Goal: Transaction & Acquisition: Purchase product/service

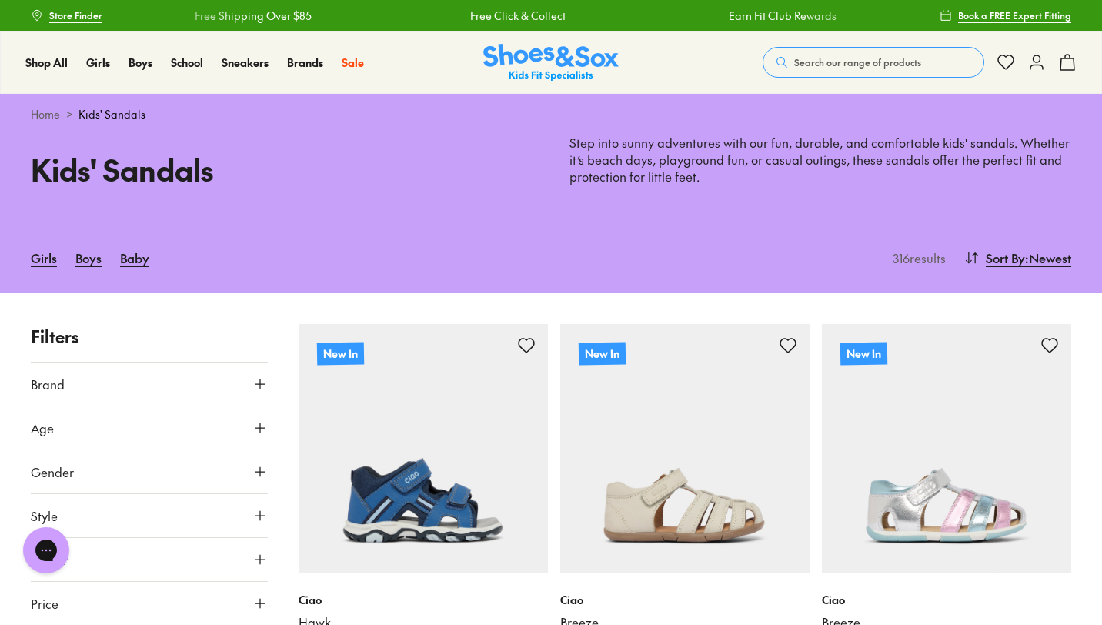
type input "***"
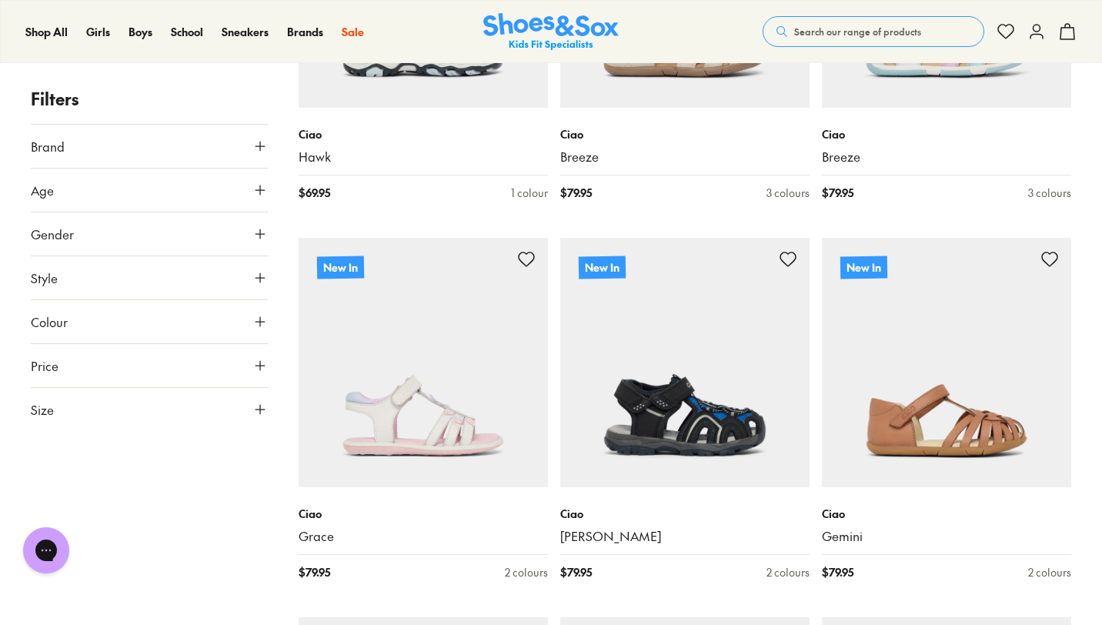
scroll to position [132, 0]
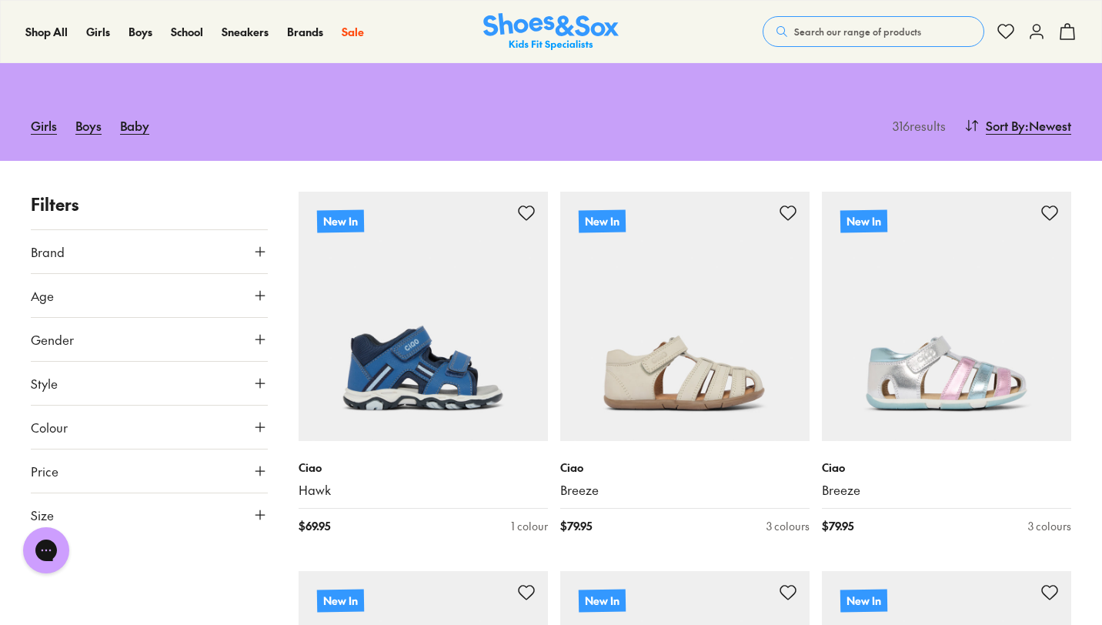
click at [264, 252] on icon at bounding box center [259, 251] width 15 height 15
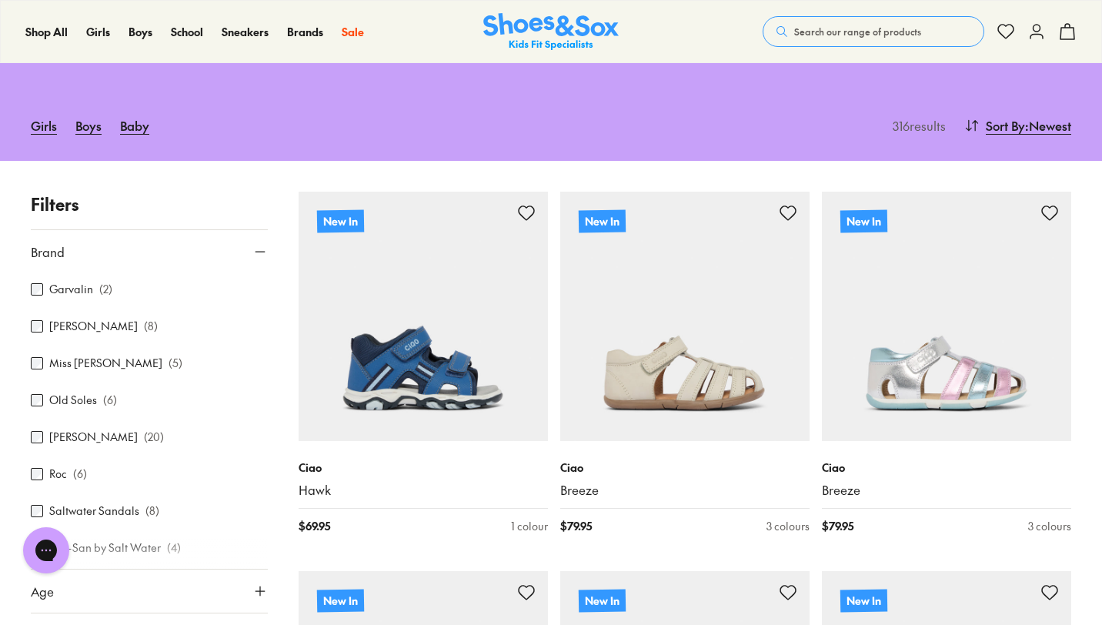
scroll to position [259, 0]
click at [234, 218] on div "Filters Brand Agatha Ruiz De La Prada ( 5 ) Birkenstock ( 30 ) Bobux ( 49 ) Cam…" at bounding box center [149, 461] width 237 height 539
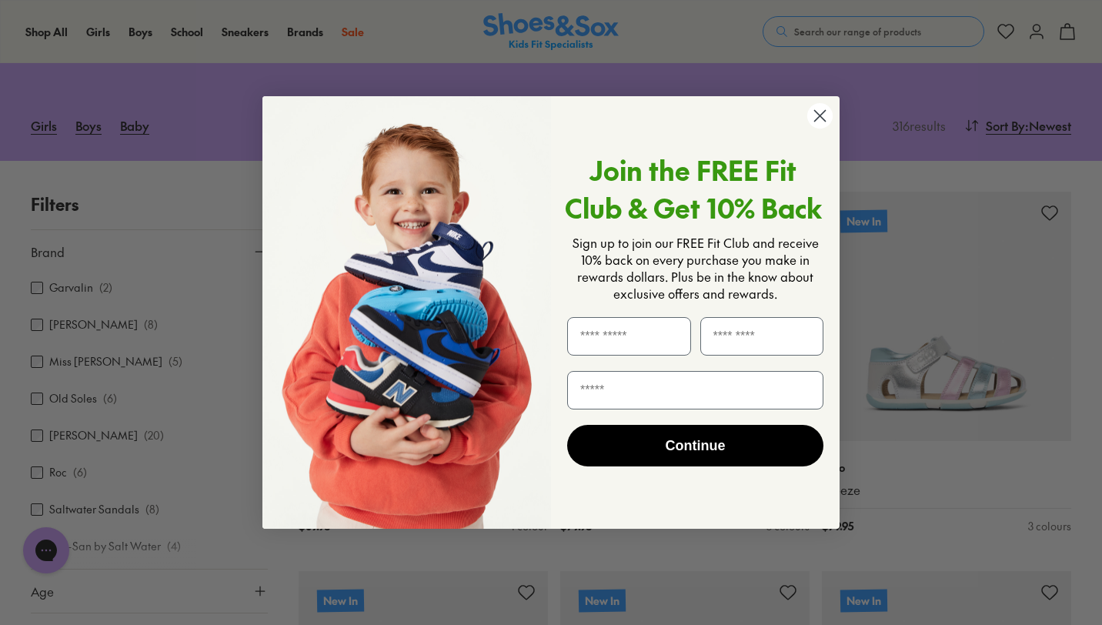
click at [819, 120] on circle "Close dialog" at bounding box center [819, 115] width 25 height 25
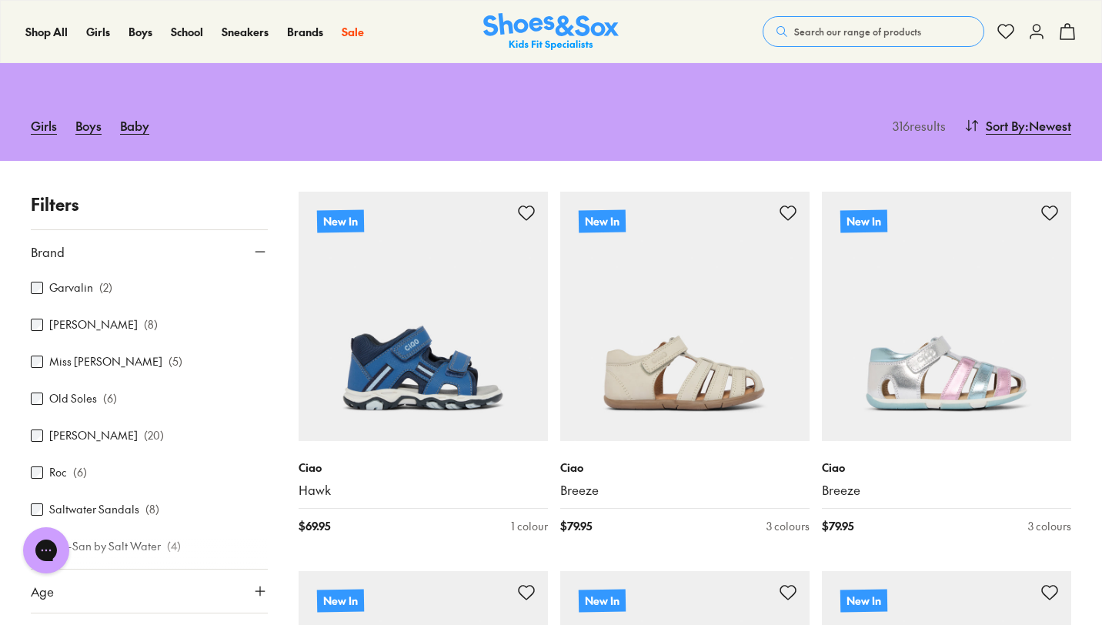
click at [234, 206] on p "Filters" at bounding box center [149, 204] width 237 height 25
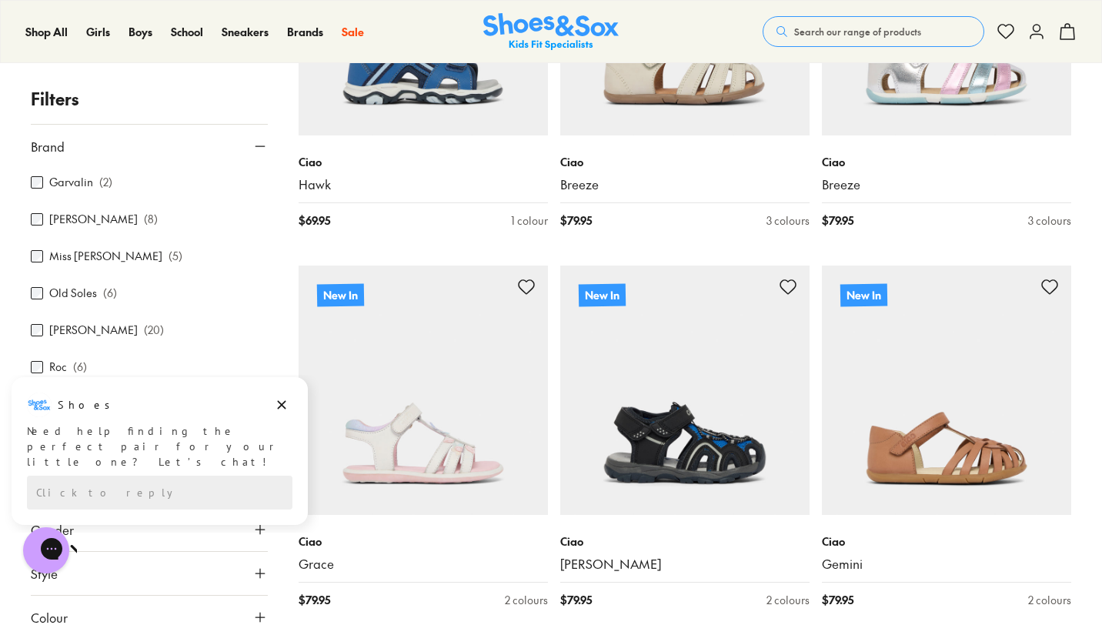
scroll to position [440, 0]
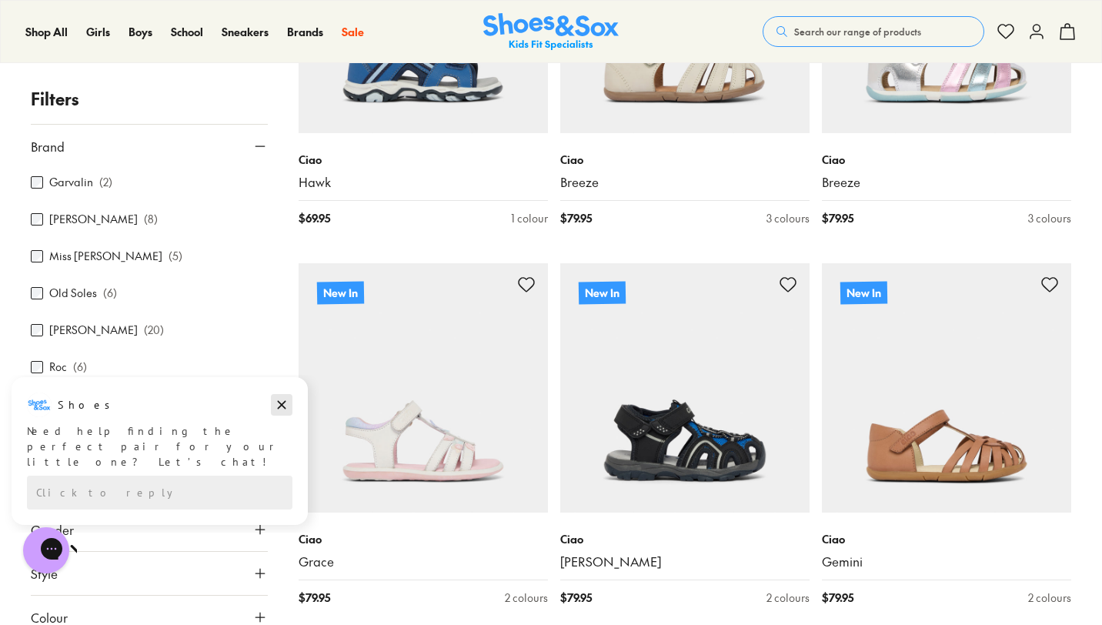
click at [280, 401] on icon "Dismiss campaign" at bounding box center [281, 404] width 15 height 18
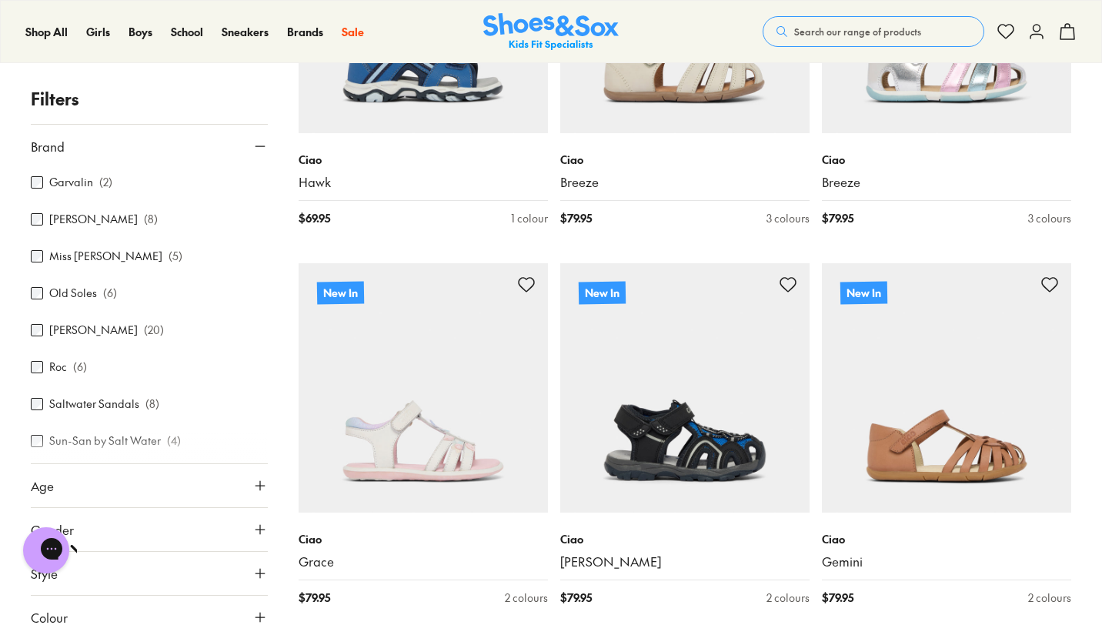
scroll to position [339, 0]
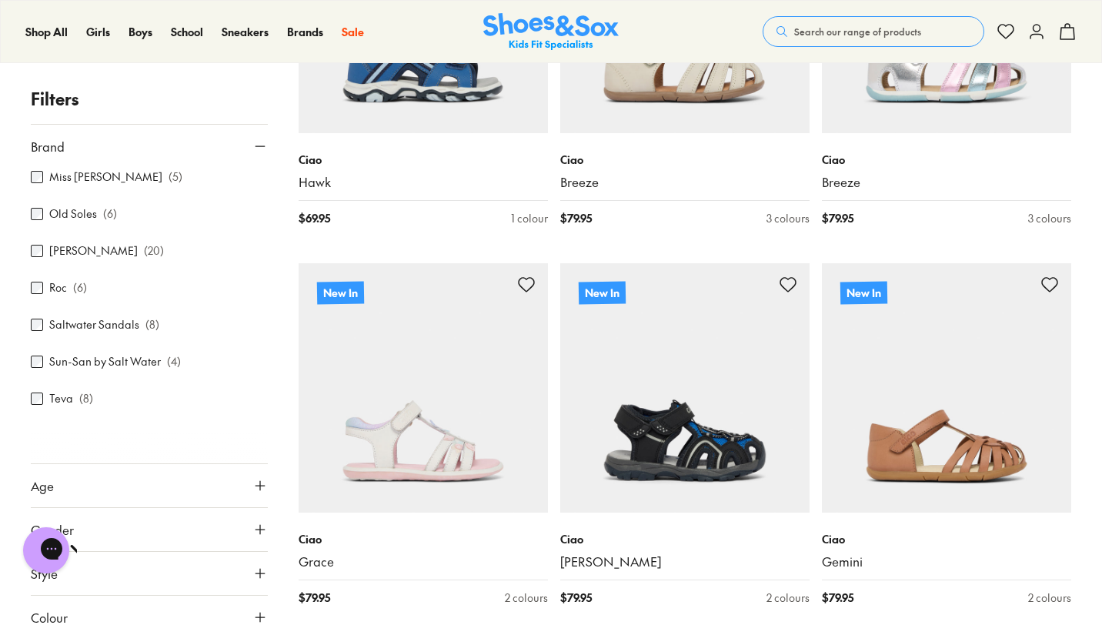
click at [232, 483] on button "Age" at bounding box center [149, 485] width 237 height 43
click at [261, 87] on p "Filters" at bounding box center [149, 98] width 237 height 25
click at [259, 92] on p "Filters" at bounding box center [149, 98] width 237 height 25
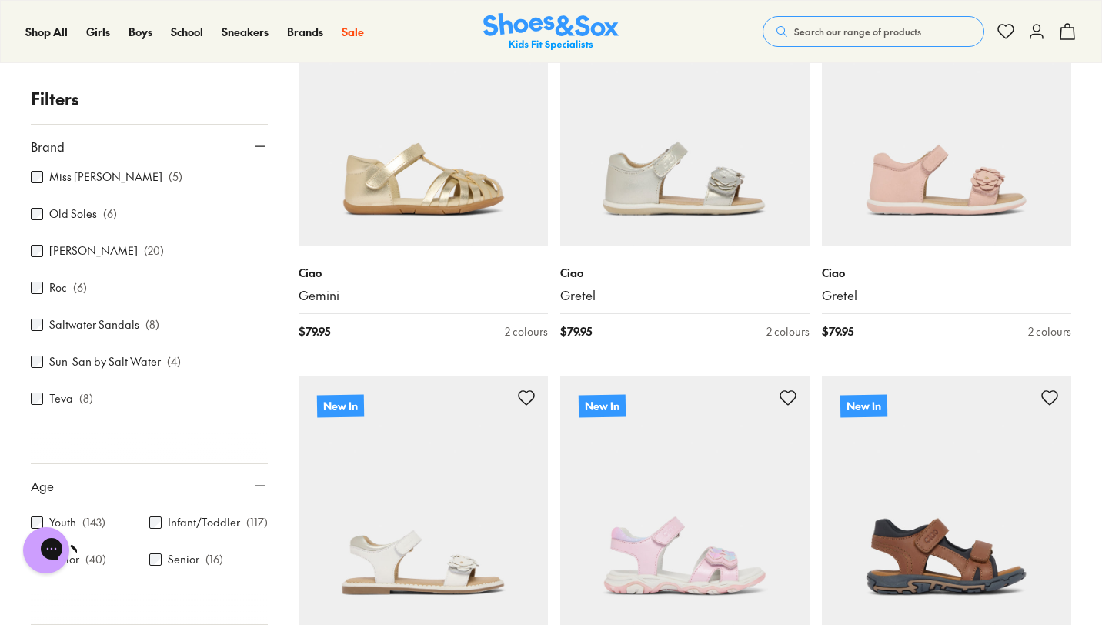
scroll to position [1086, 0]
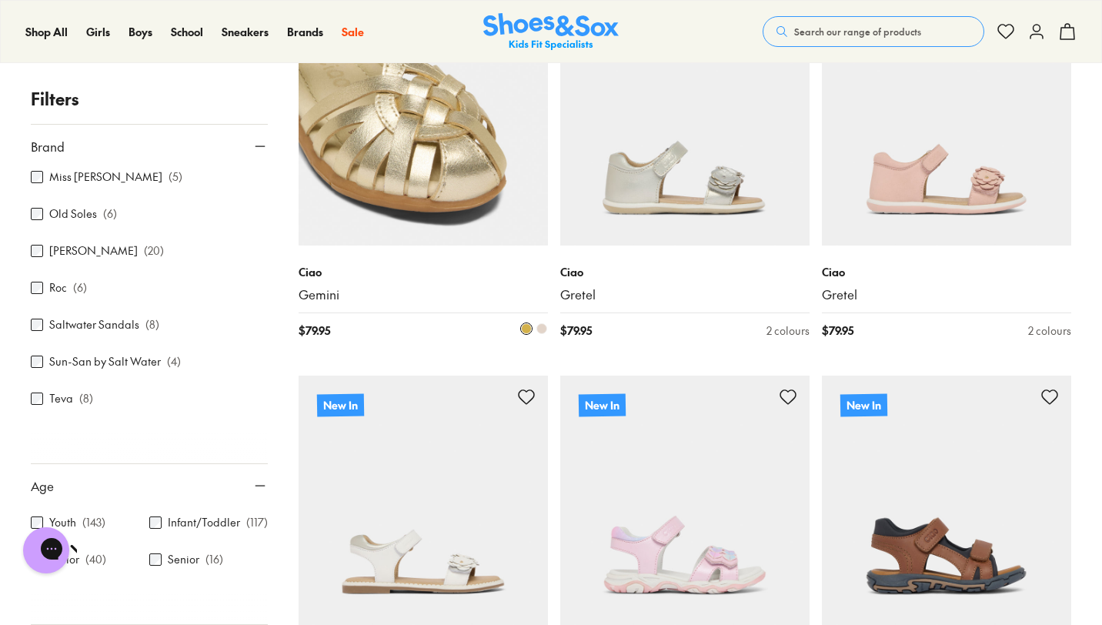
click at [448, 188] on img at bounding box center [423, 120] width 249 height 249
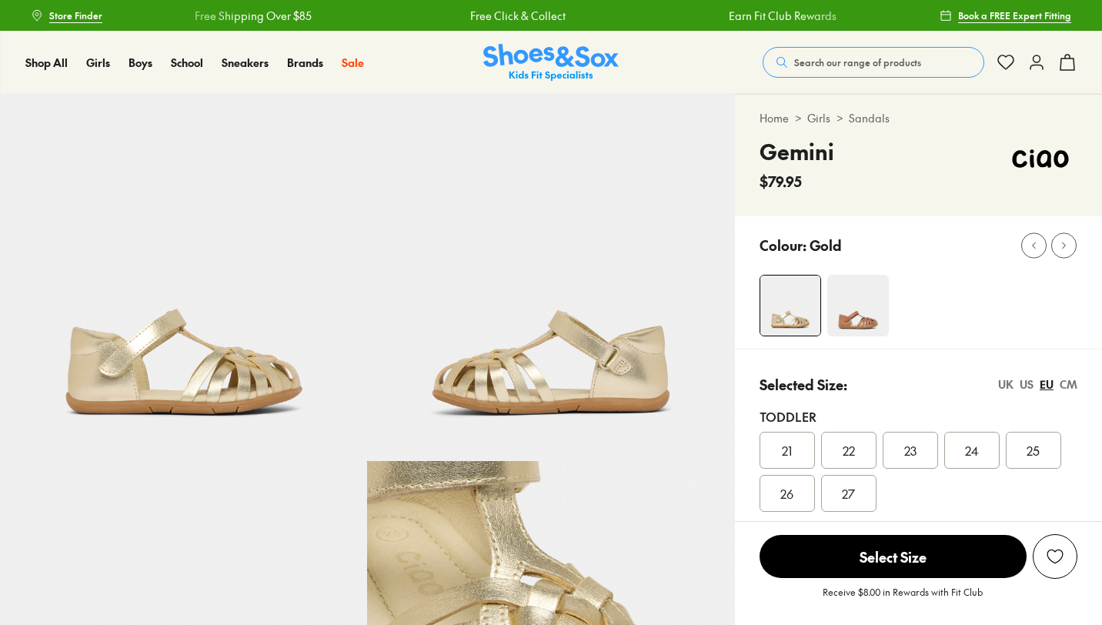
select select "*"
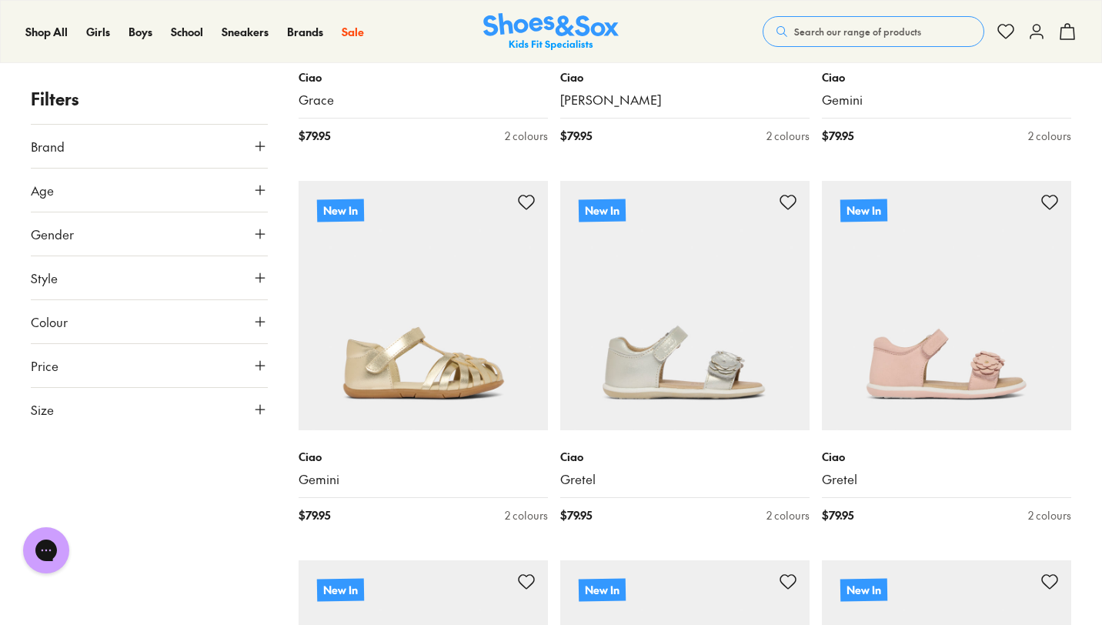
click at [260, 194] on use at bounding box center [259, 189] width 9 height 9
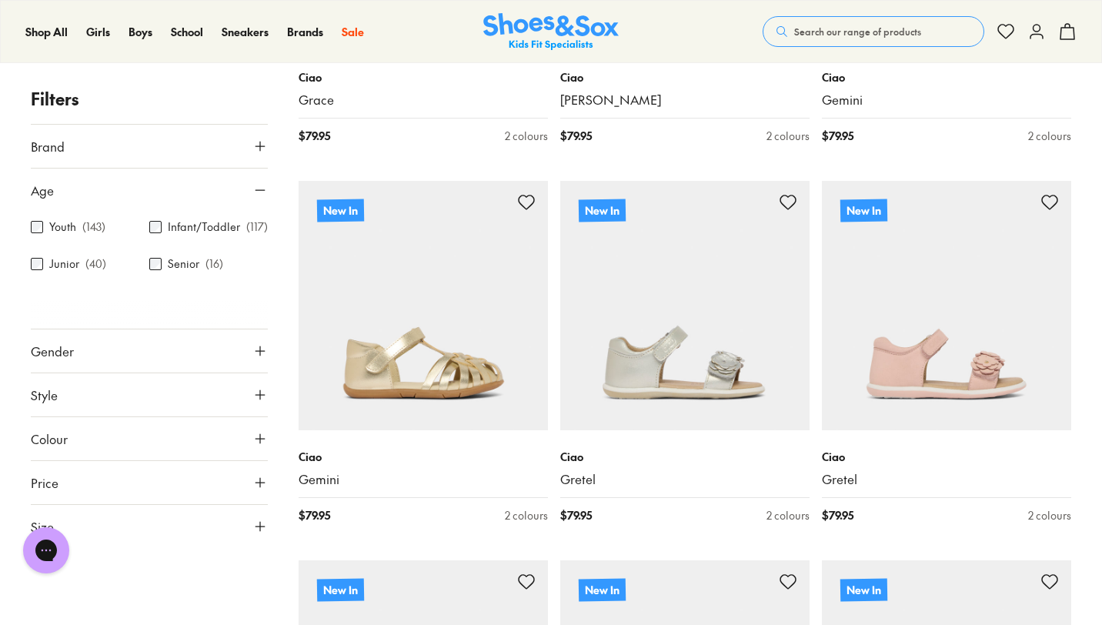
click at [42, 272] on div "Junior ( 40 )" at bounding box center [90, 264] width 118 height 18
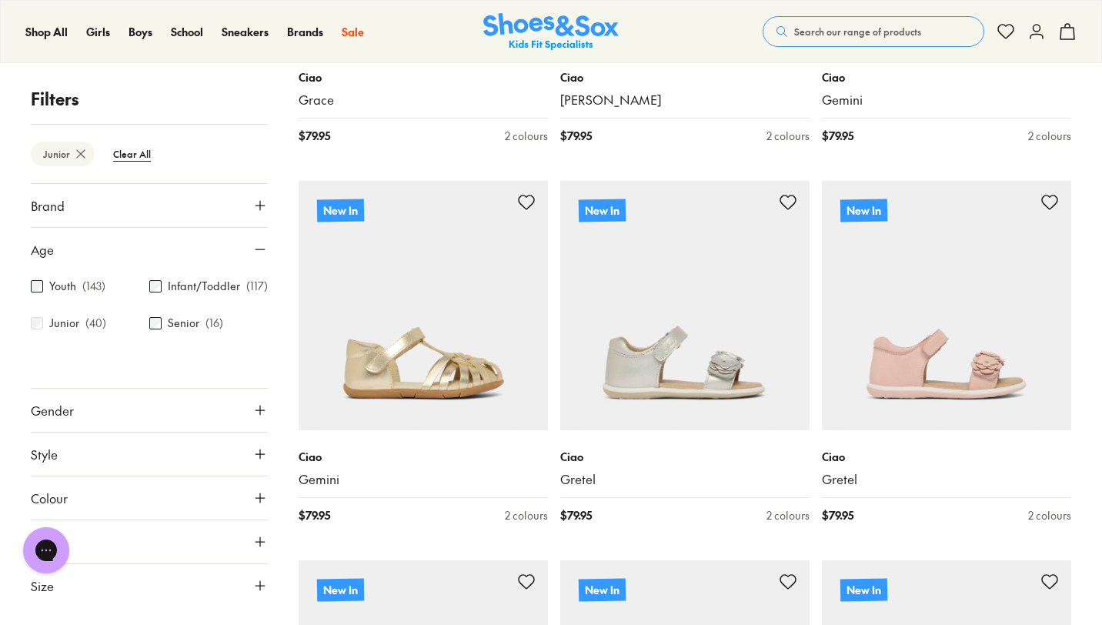
scroll to position [216, 0]
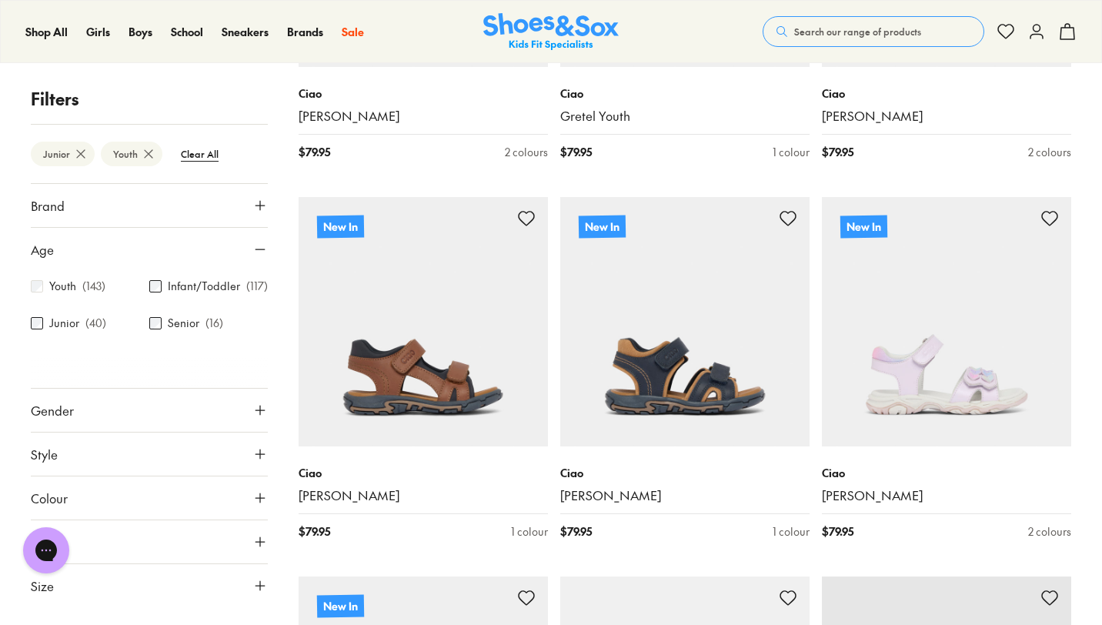
scroll to position [524, 0]
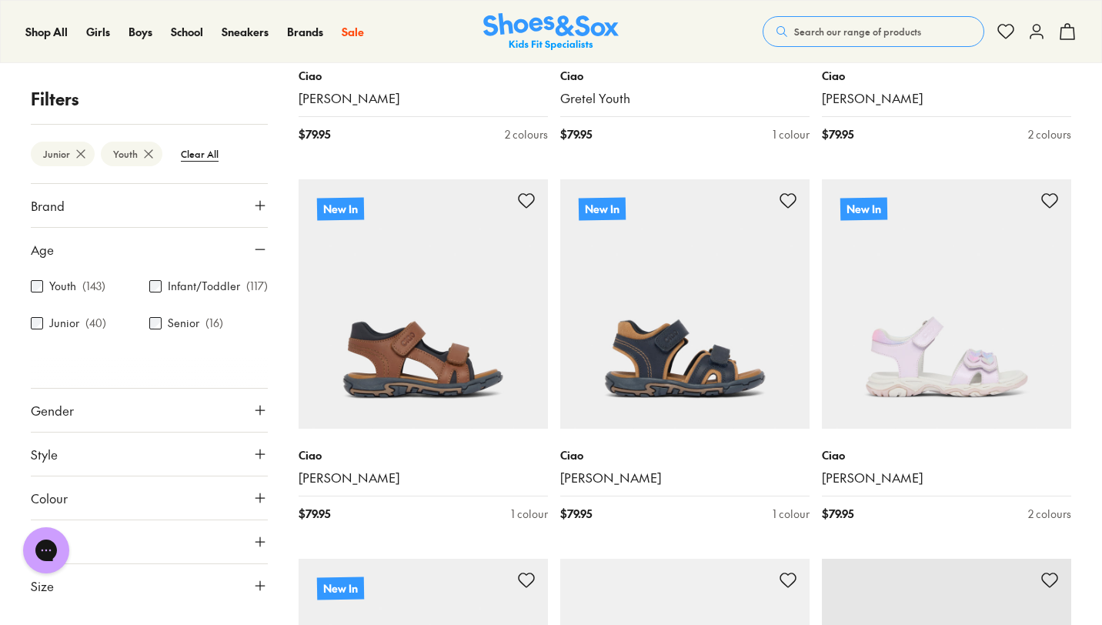
click at [255, 495] on icon at bounding box center [259, 497] width 15 height 15
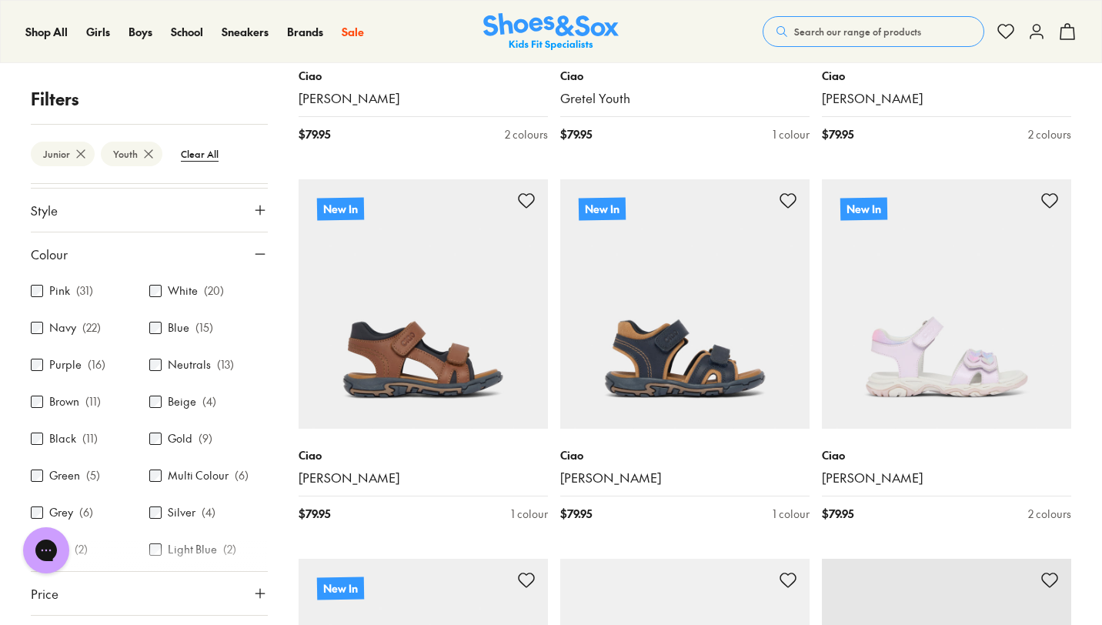
scroll to position [247, 0]
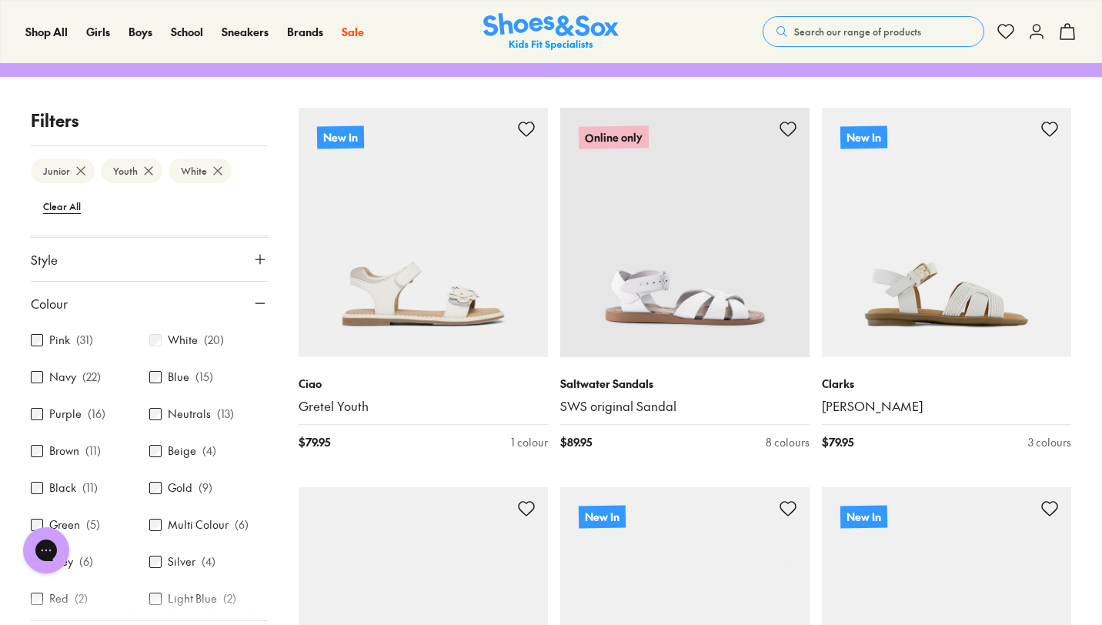
scroll to position [210, 0]
click at [155, 484] on div "Beige ( 4 )" at bounding box center [208, 488] width 118 height 18
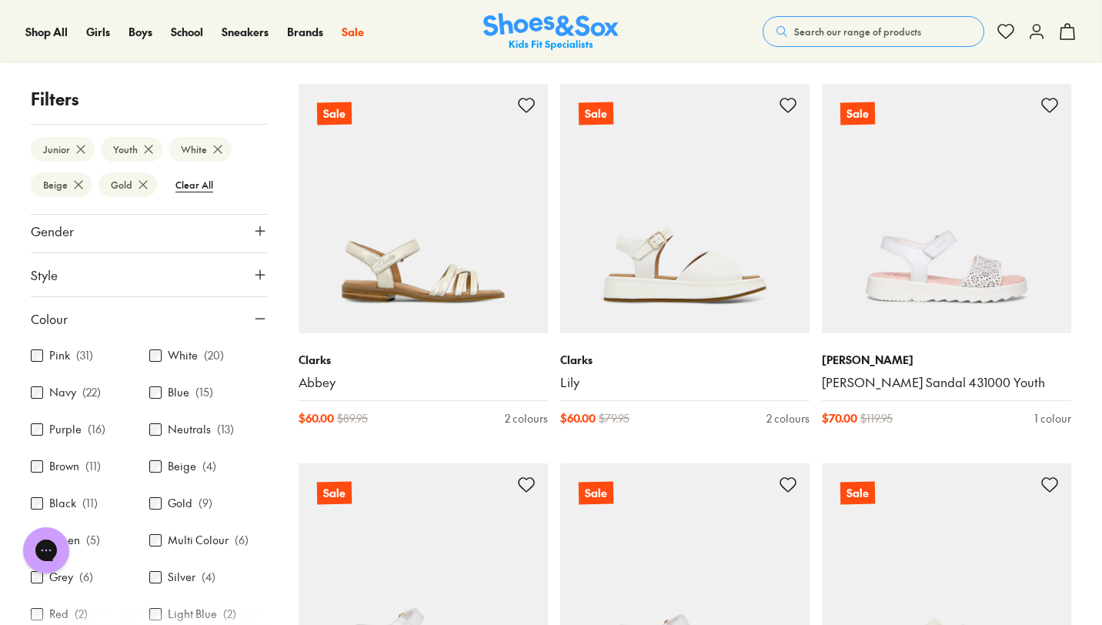
scroll to position [3403, 0]
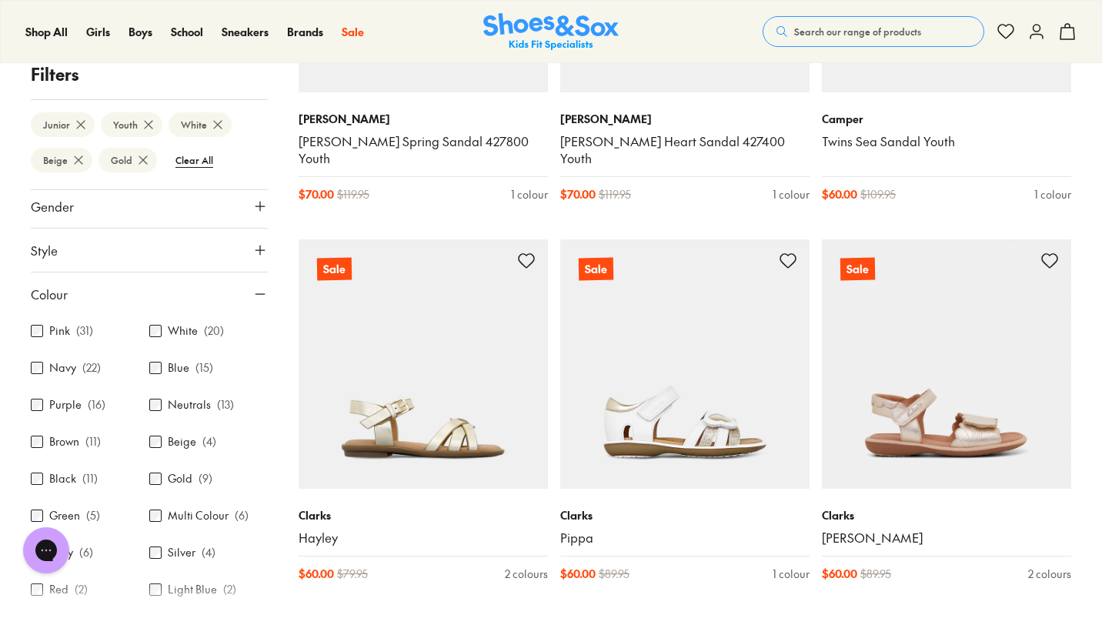
scroll to position [3845, 0]
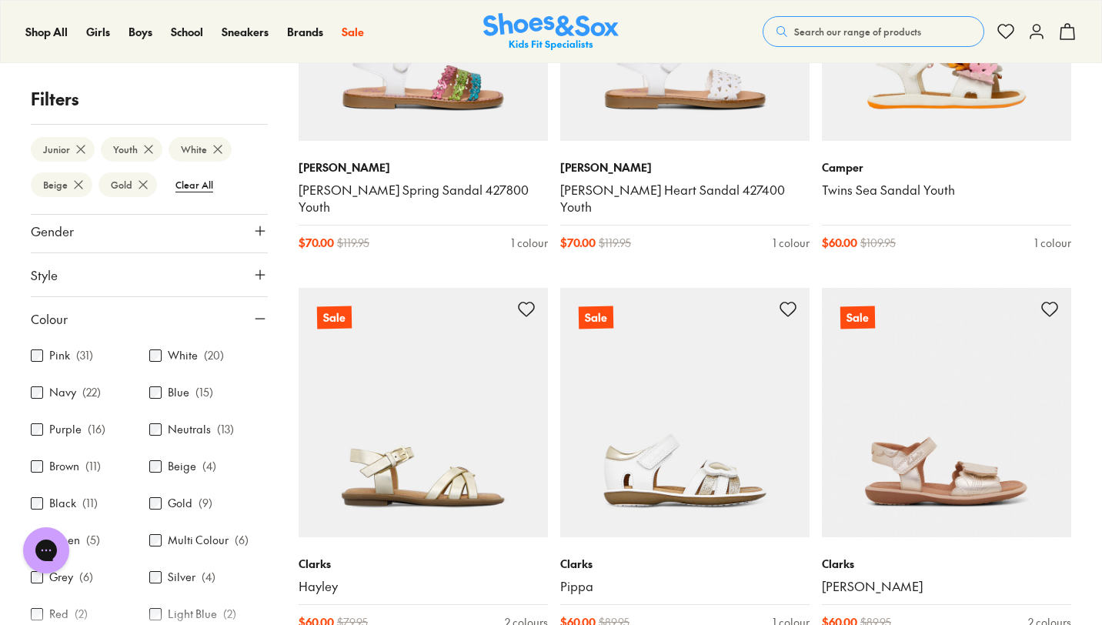
click at [259, 274] on icon at bounding box center [259, 274] width 15 height 15
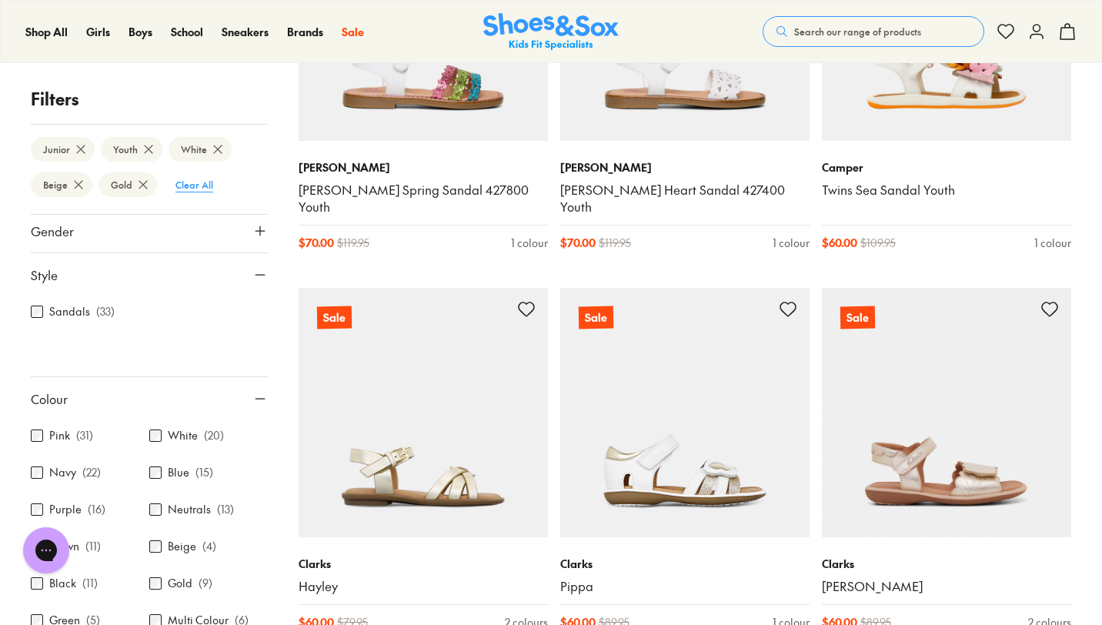
click at [197, 188] on btn "Clear All" at bounding box center [194, 185] width 62 height 28
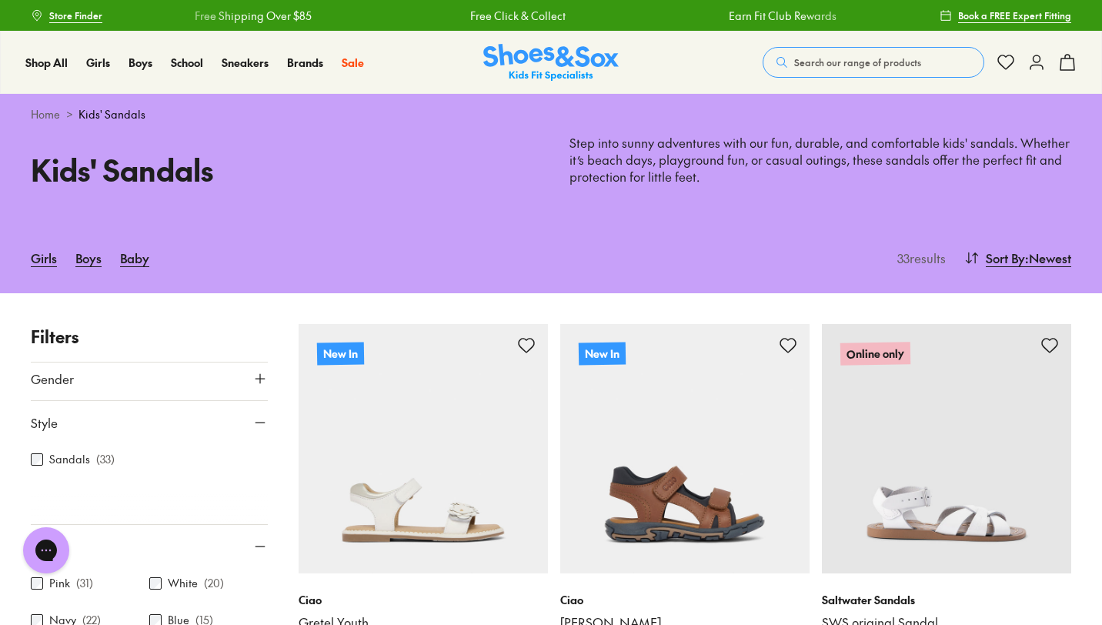
type input "***"
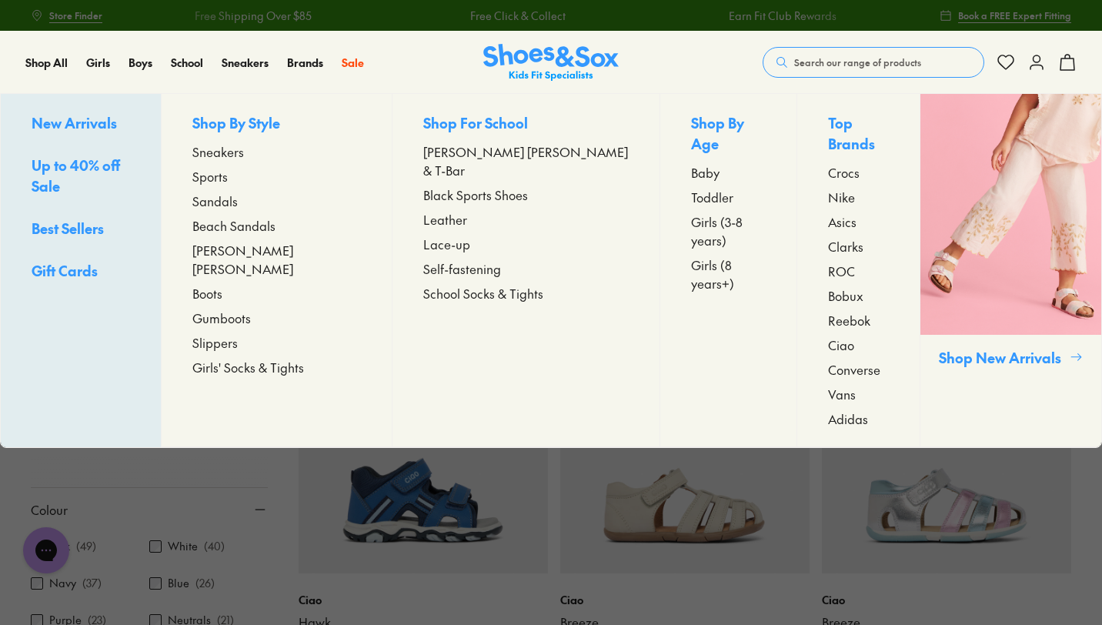
click at [691, 212] on span "Girls (3-8 years)" at bounding box center [728, 230] width 74 height 37
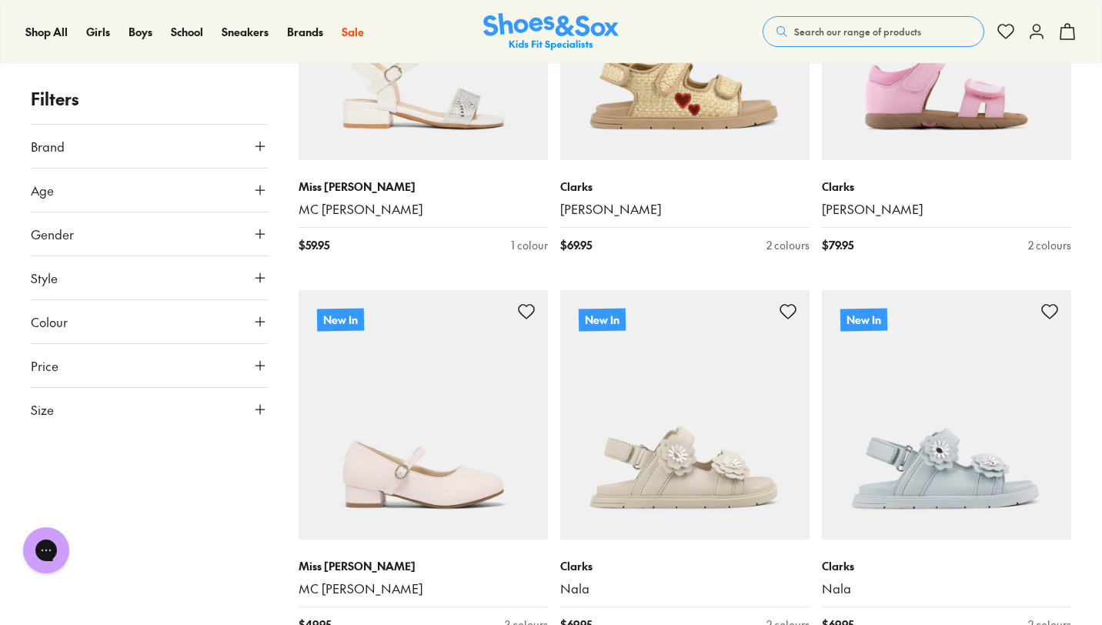
scroll to position [3666, 0]
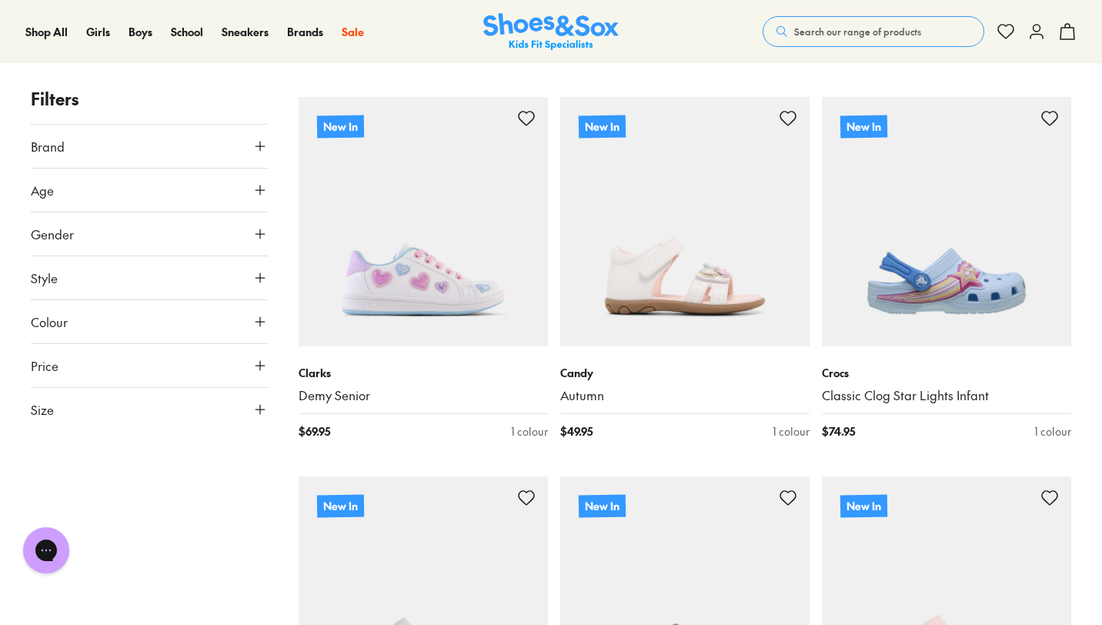
scroll to position [9747, 0]
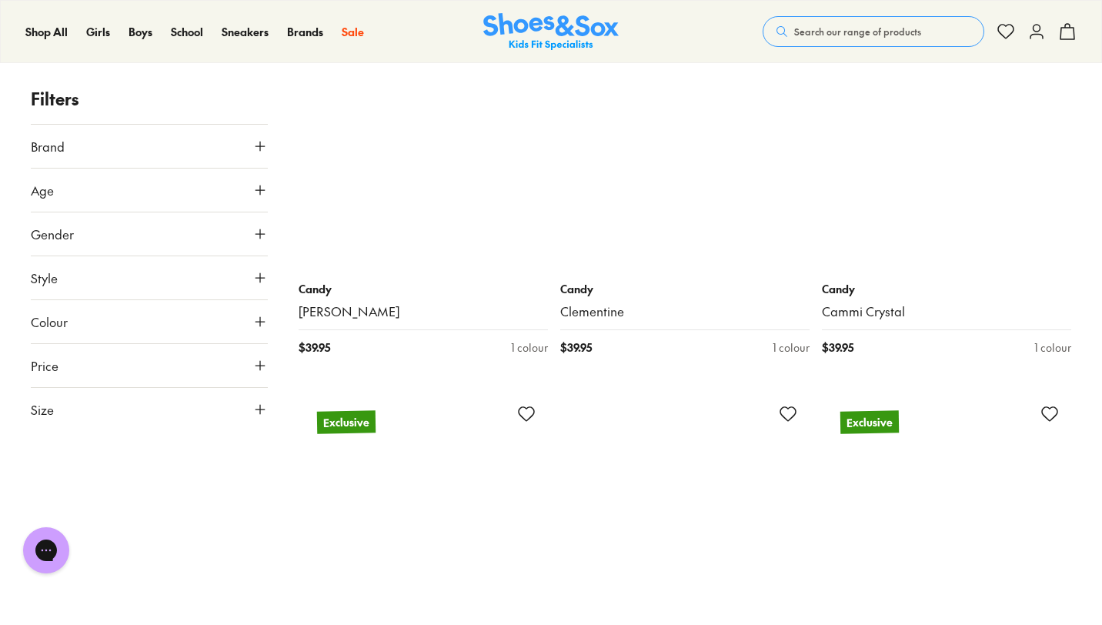
scroll to position [13263, 0]
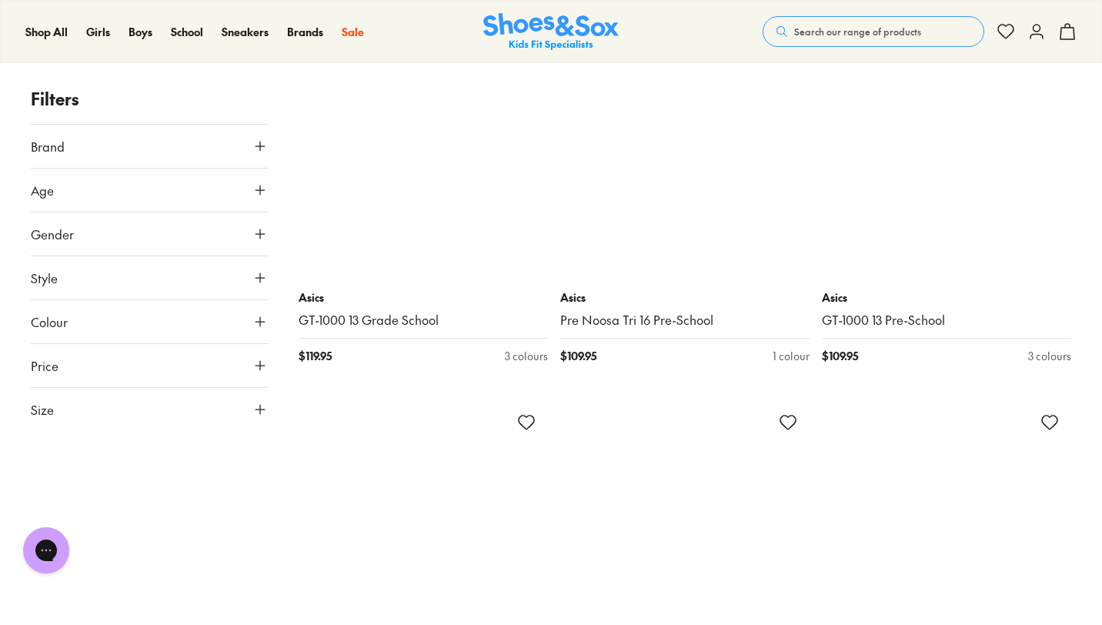
scroll to position [17818, 0]
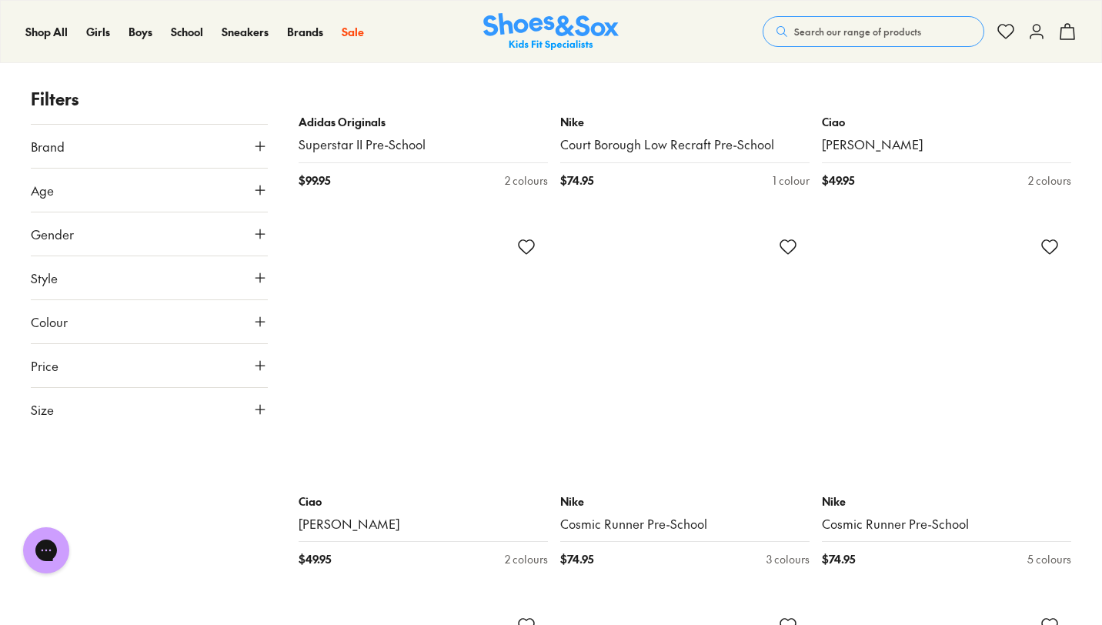
scroll to position [20722, 0]
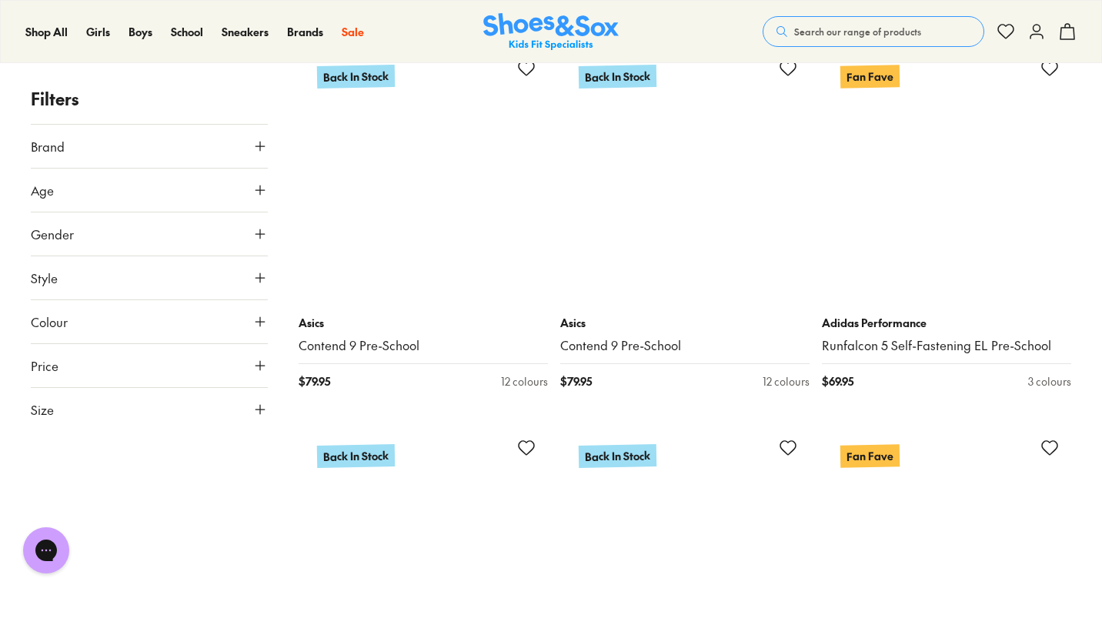
scroll to position [25413, 0]
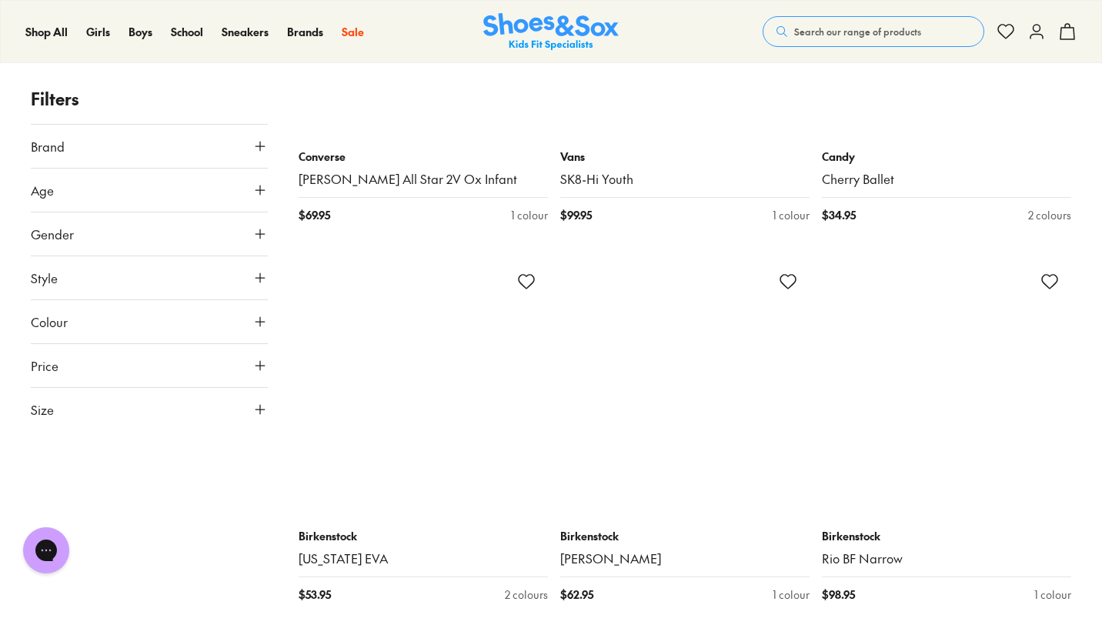
scroll to position [29622, 0]
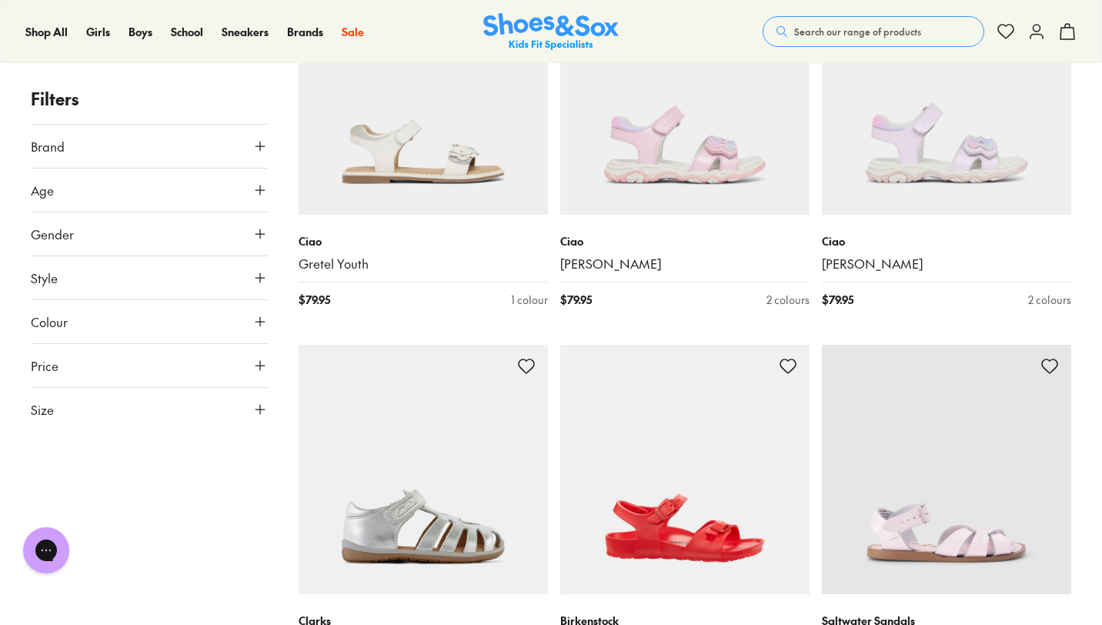
scroll to position [419, 0]
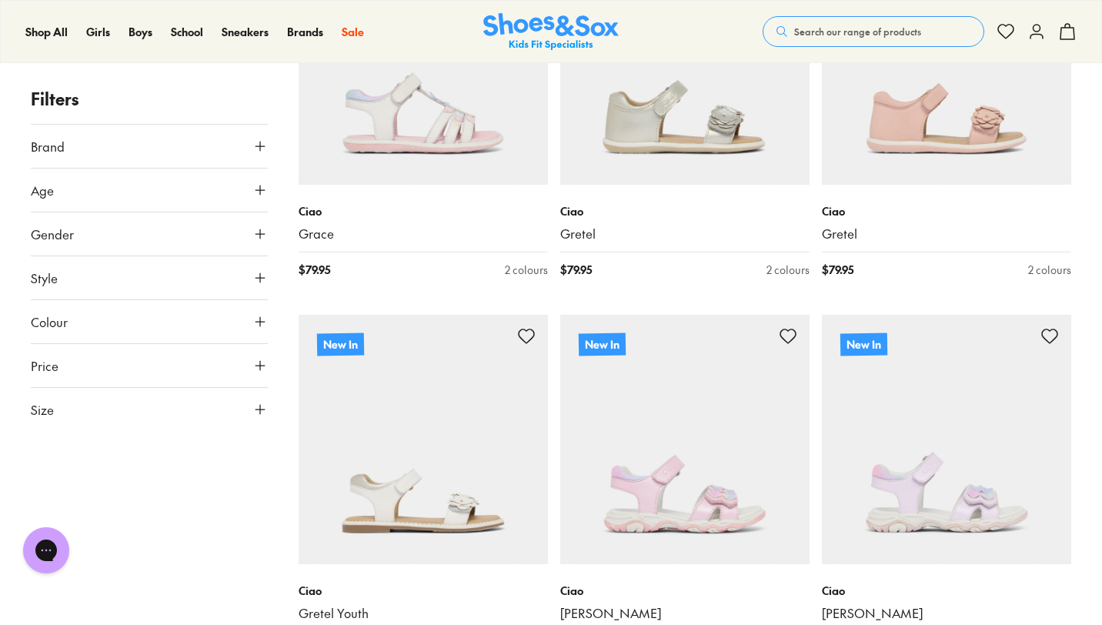
click at [202, 271] on button "Style" at bounding box center [149, 277] width 237 height 43
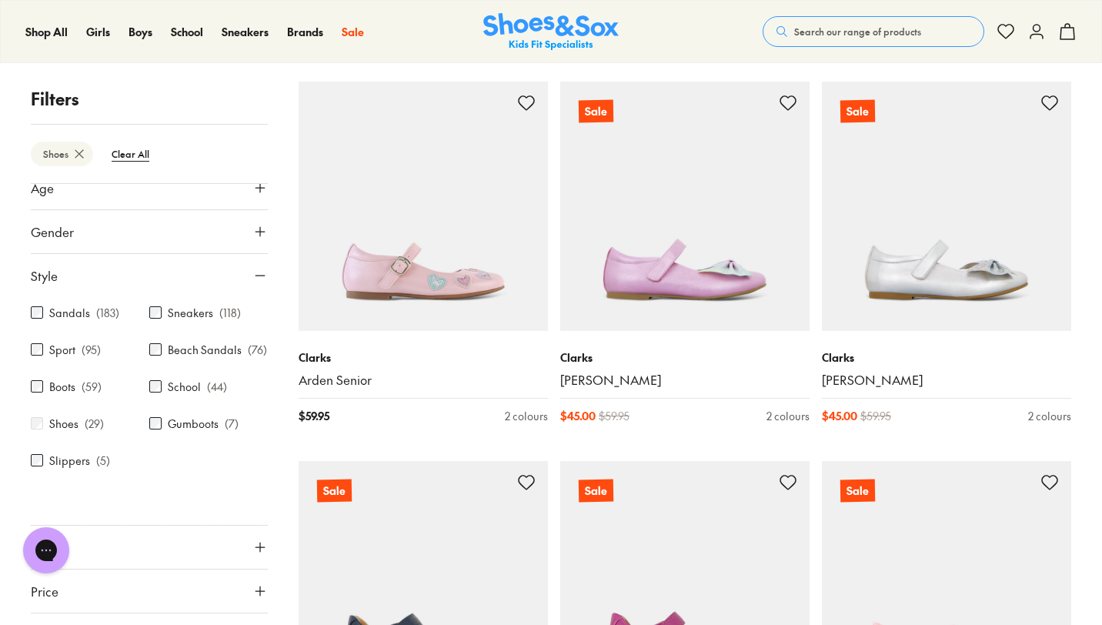
scroll to position [2943, 0]
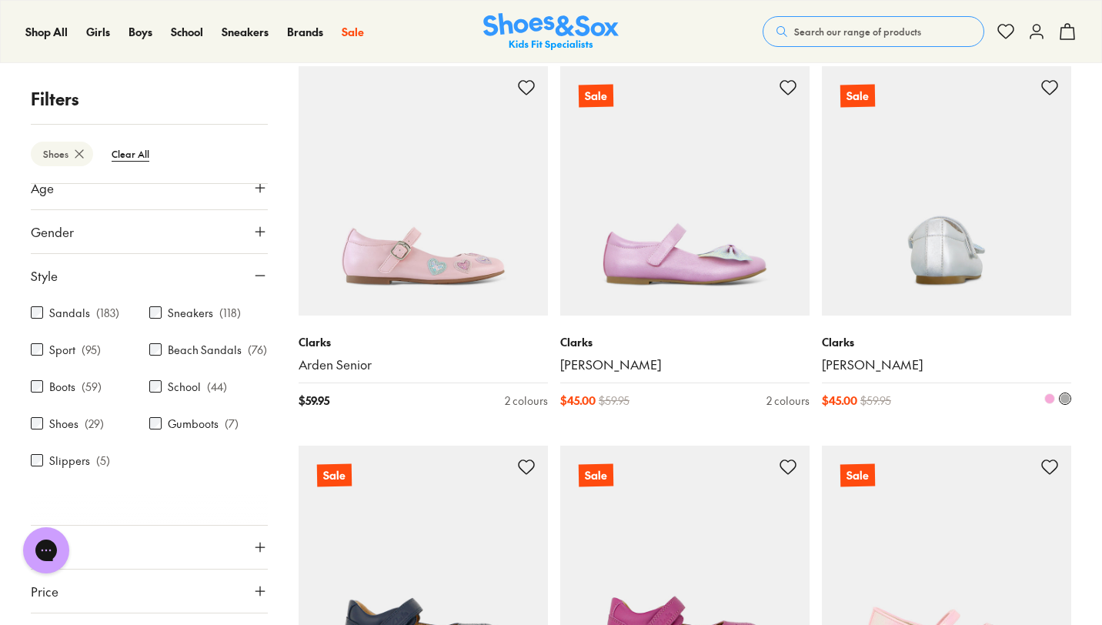
click at [932, 249] on img at bounding box center [946, 190] width 249 height 249
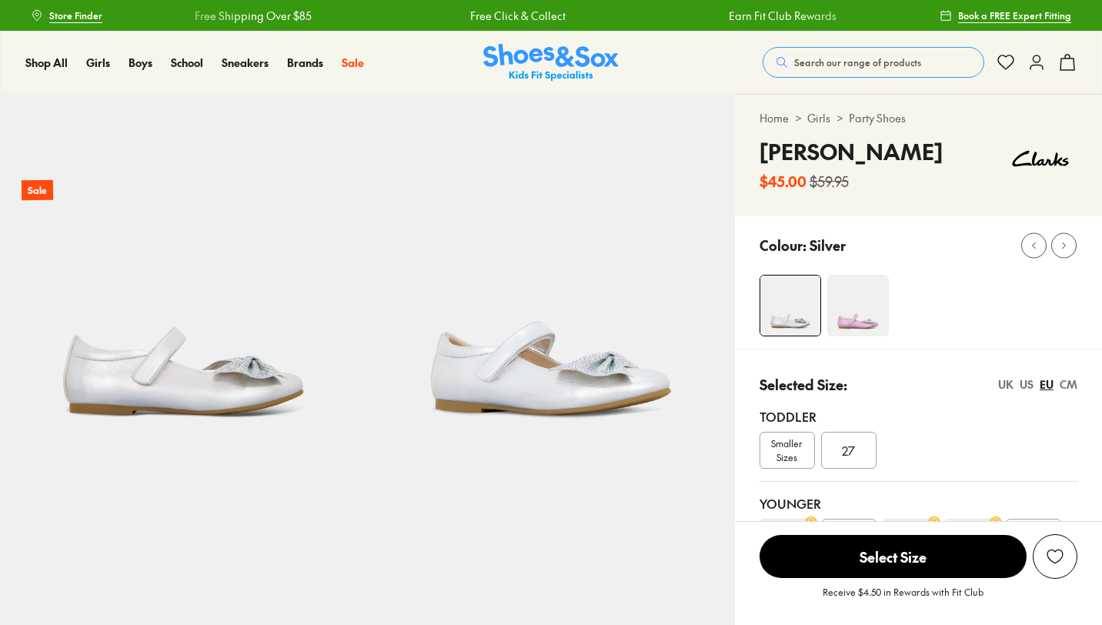
select select "*"
click at [525, 386] on img at bounding box center [550, 277] width 367 height 367
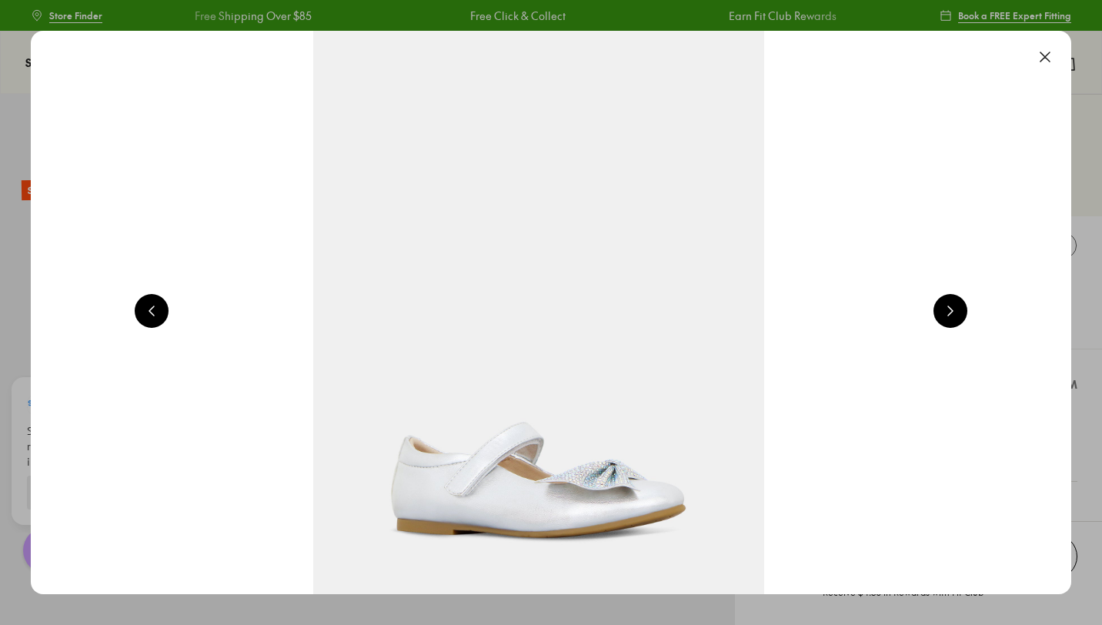
click at [963, 312] on button at bounding box center [950, 311] width 34 height 34
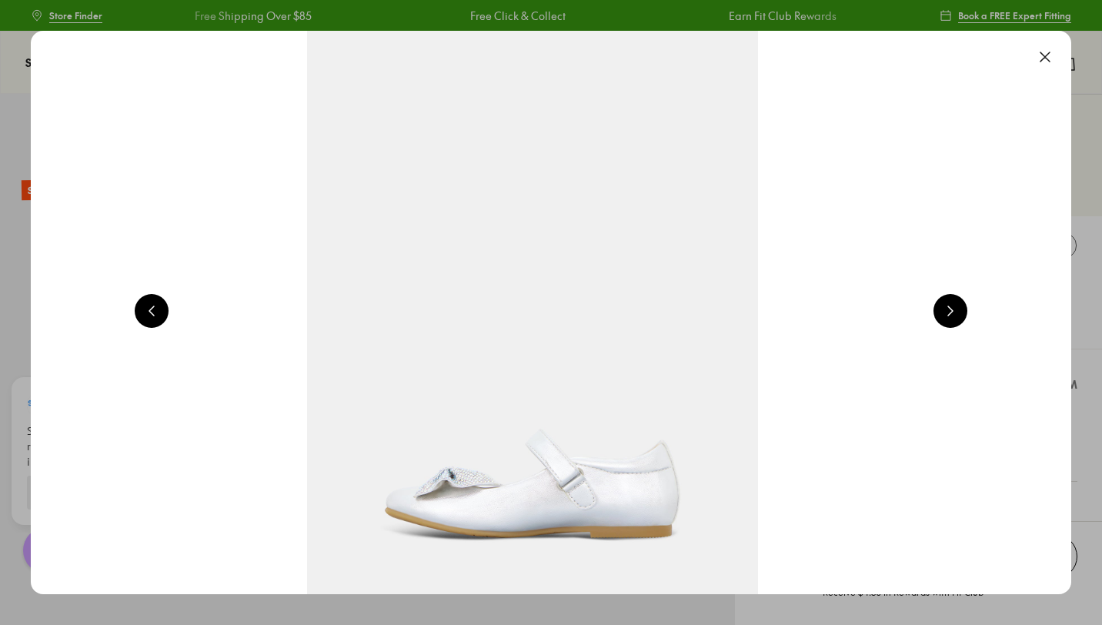
click at [963, 312] on button at bounding box center [950, 311] width 34 height 34
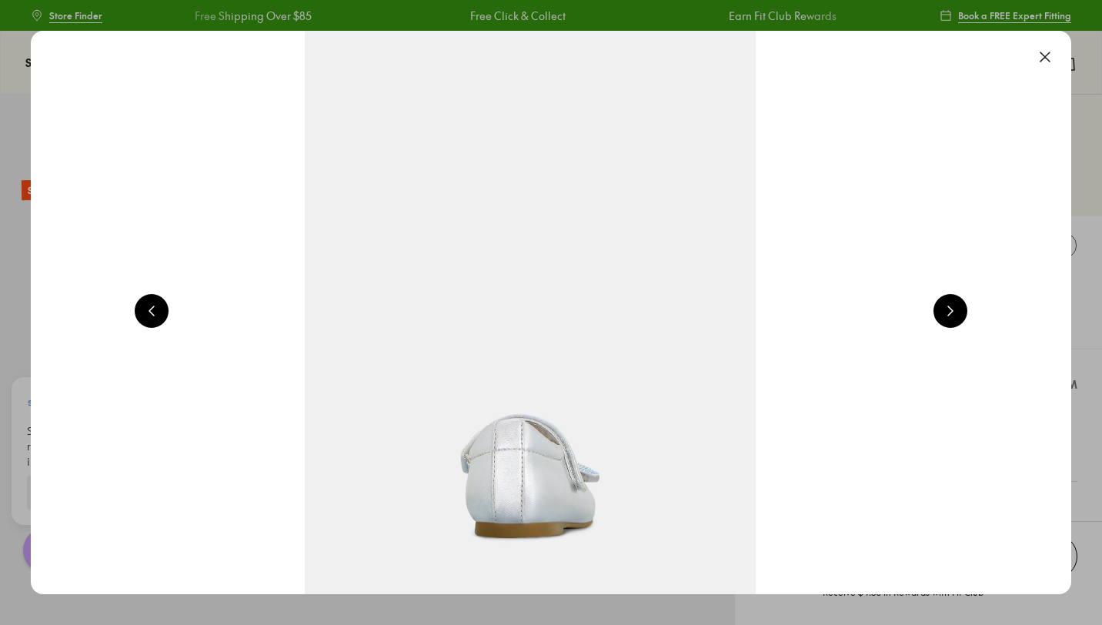
scroll to position [0, 4185]
click at [1046, 61] on button at bounding box center [1045, 57] width 34 height 34
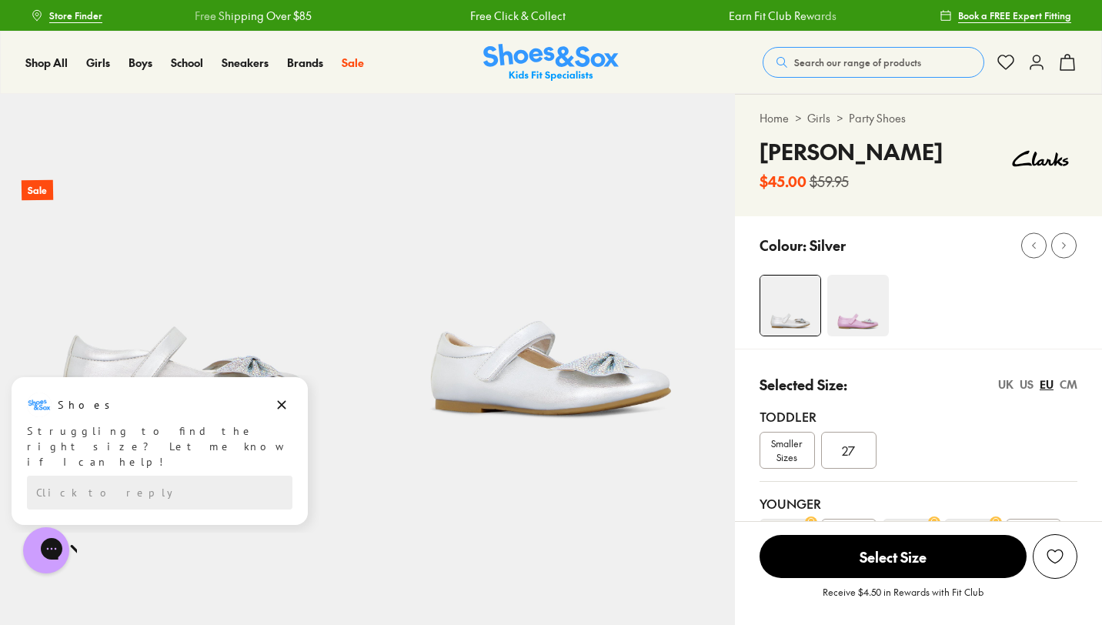
click at [869, 402] on div "Toddler Smaller Sizes 27" at bounding box center [918, 438] width 318 height 87
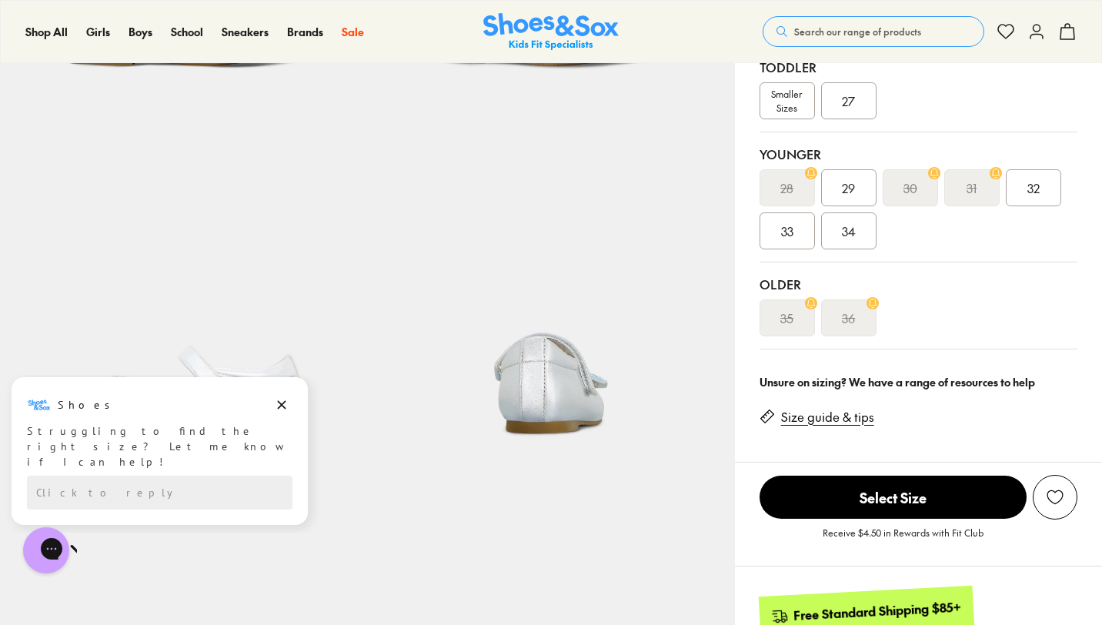
scroll to position [337, 0]
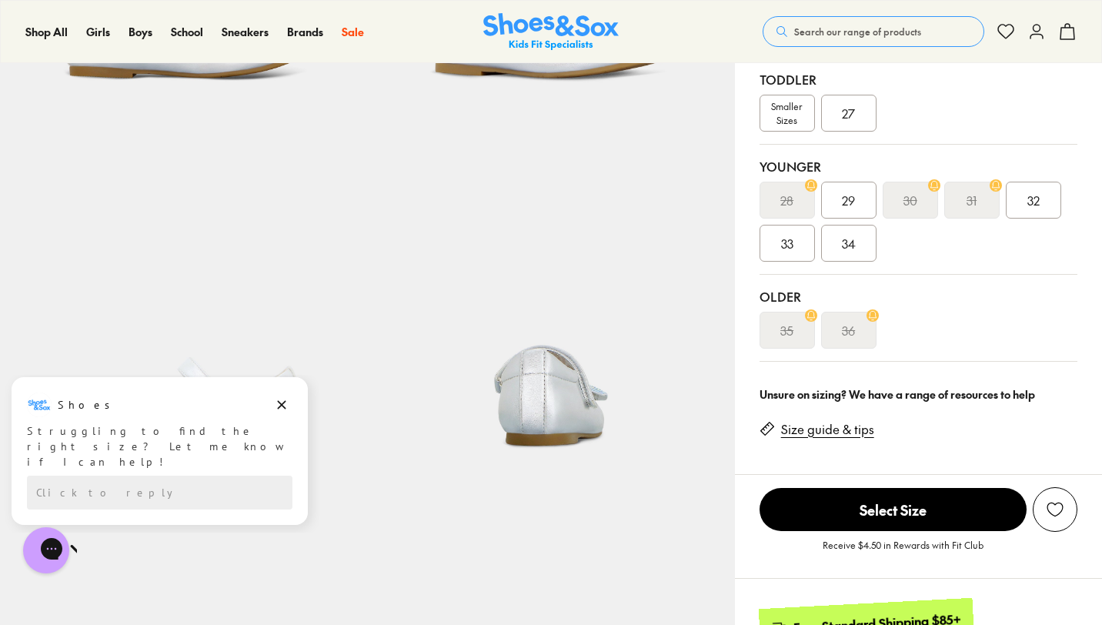
click at [816, 427] on link "Size guide & tips" at bounding box center [827, 429] width 93 height 17
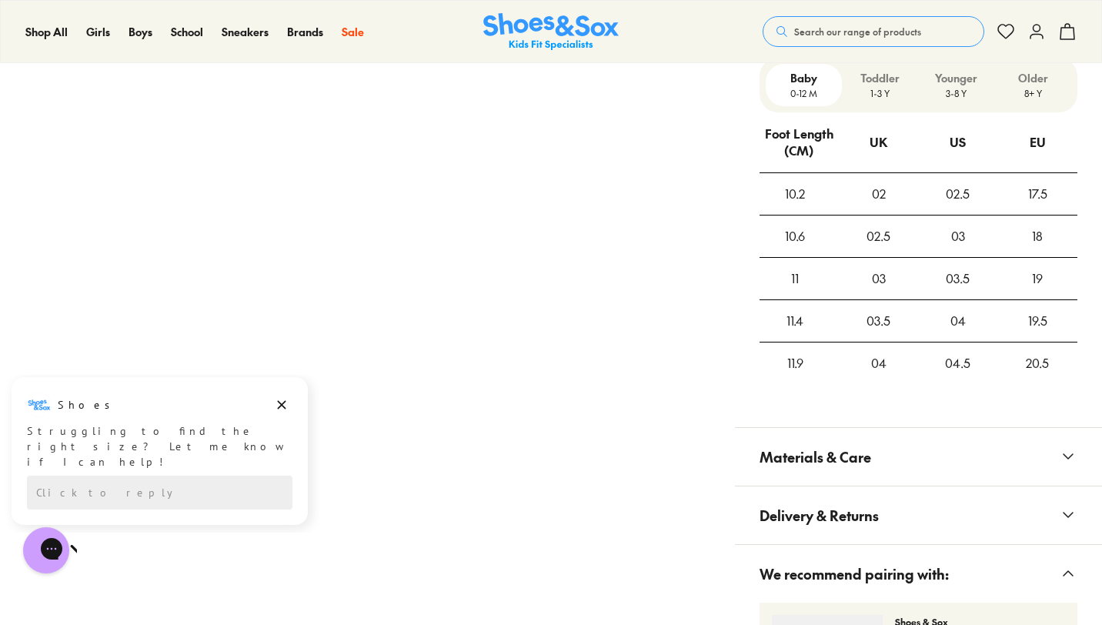
scroll to position [1209, 0]
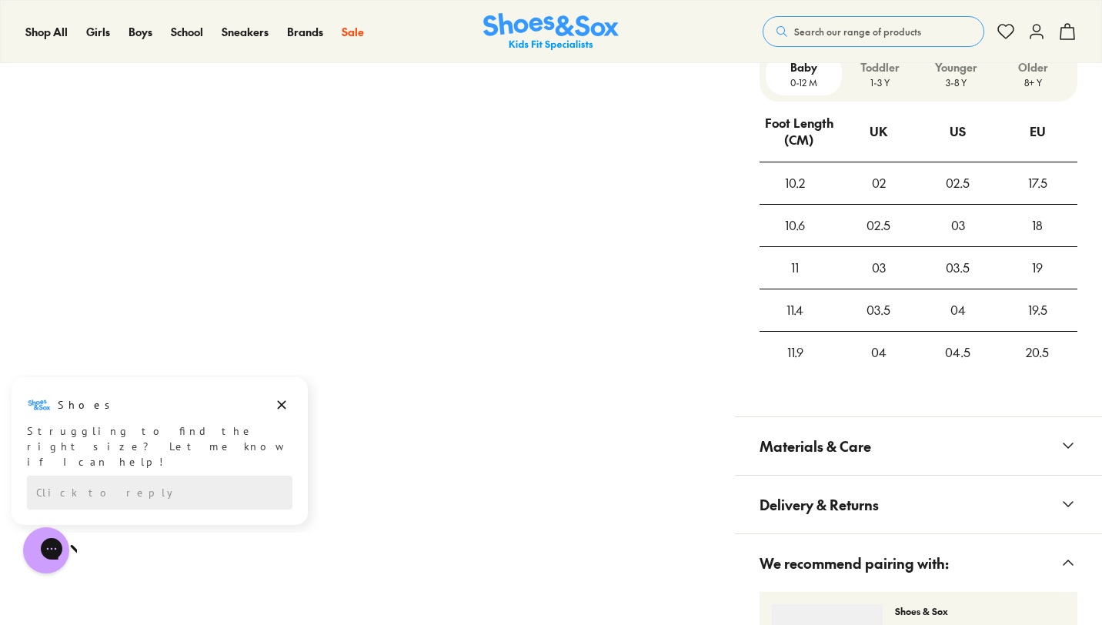
drag, startPoint x: 1096, startPoint y: 254, endPoint x: 1097, endPoint y: 286, distance: 32.4
click at [1097, 286] on div "Baby 0-12 M Toddler 1-3 Y Younger 3-8 Y Older 8+ Y Foot Length (CM) UK US EU 10…" at bounding box center [918, 222] width 367 height 350
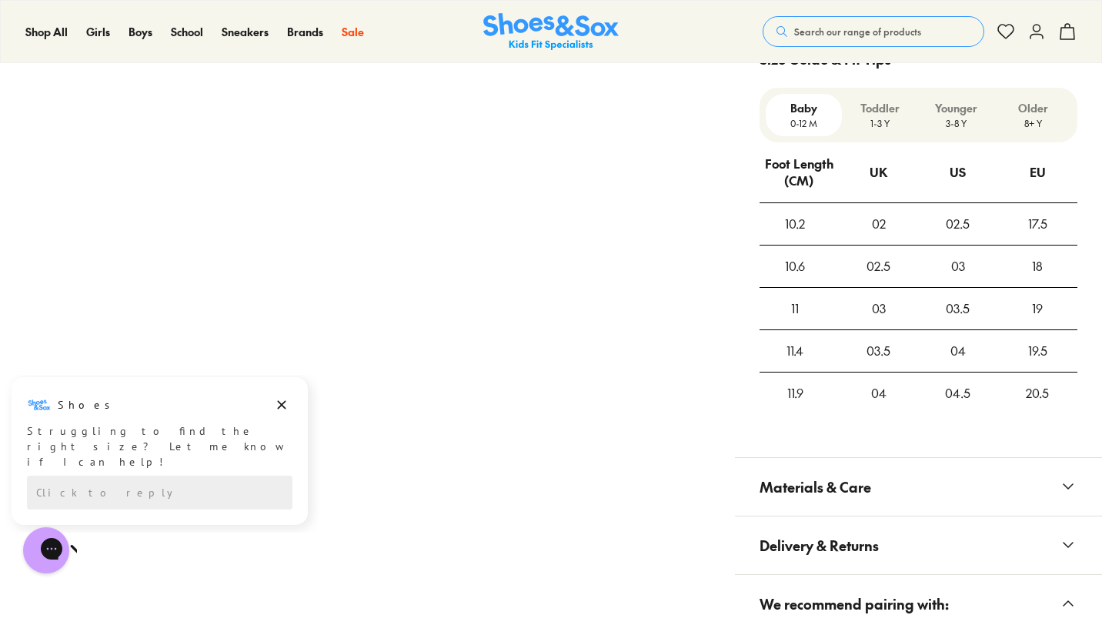
scroll to position [1100, 0]
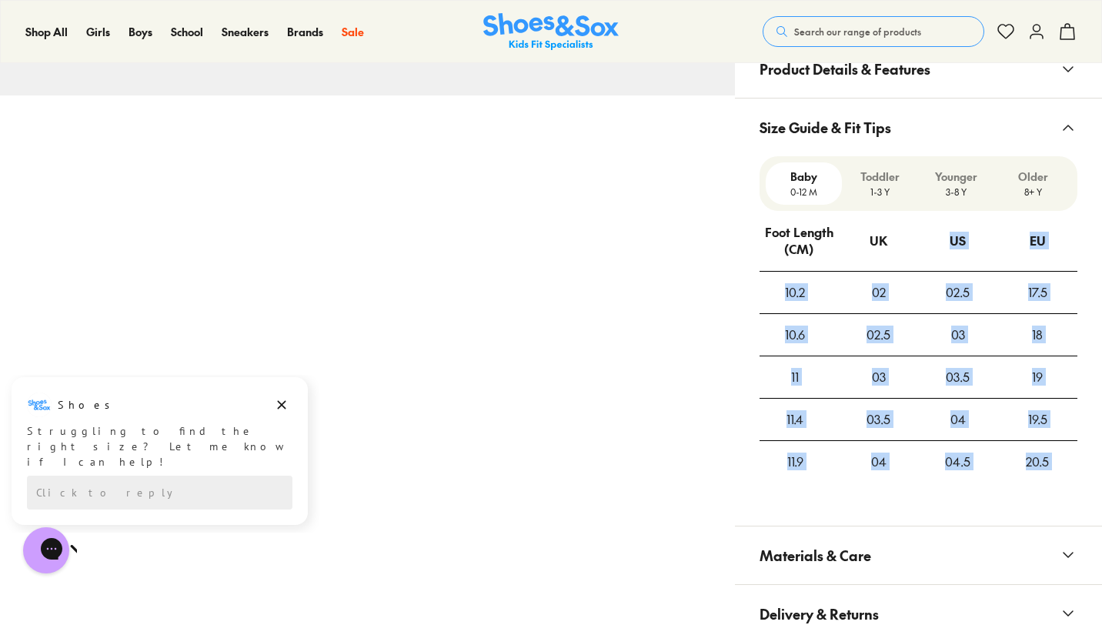
drag, startPoint x: 869, startPoint y: 269, endPoint x: 898, endPoint y: 492, distance: 225.7
click at [898, 492] on div "Baby 0-12 M Toddler 1-3 Y Younger 3-8 Y Older 8+ Y Foot Length (CM) UK US EU 10…" at bounding box center [918, 331] width 367 height 350
click at [886, 412] on div "03.5" at bounding box center [878, 420] width 79 height 42
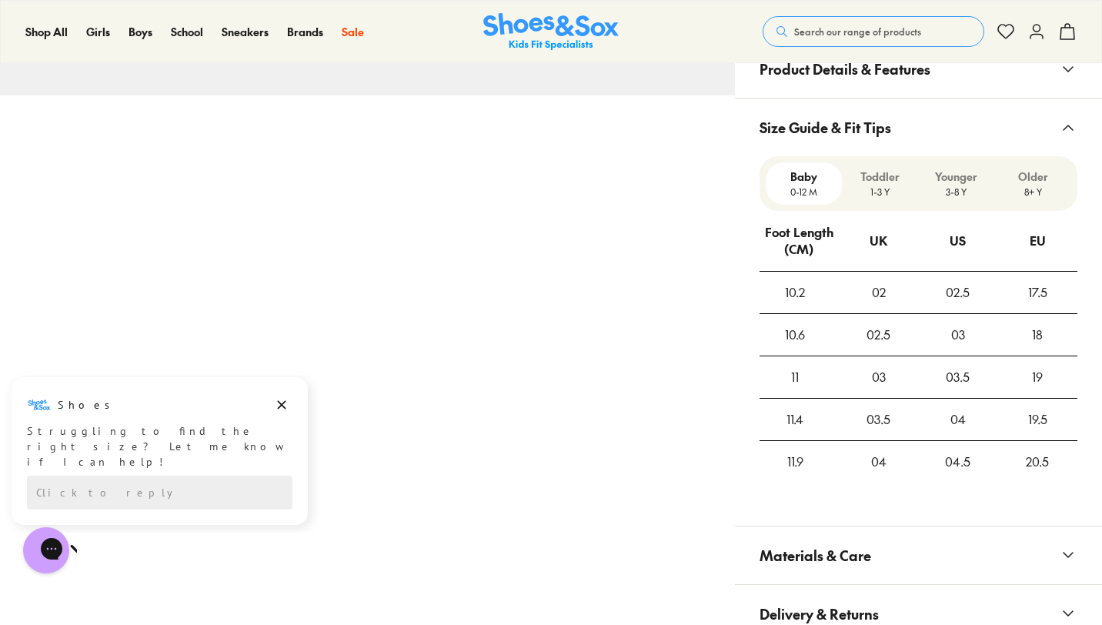
click at [960, 186] on p "3-8 Y" at bounding box center [956, 192] width 64 height 14
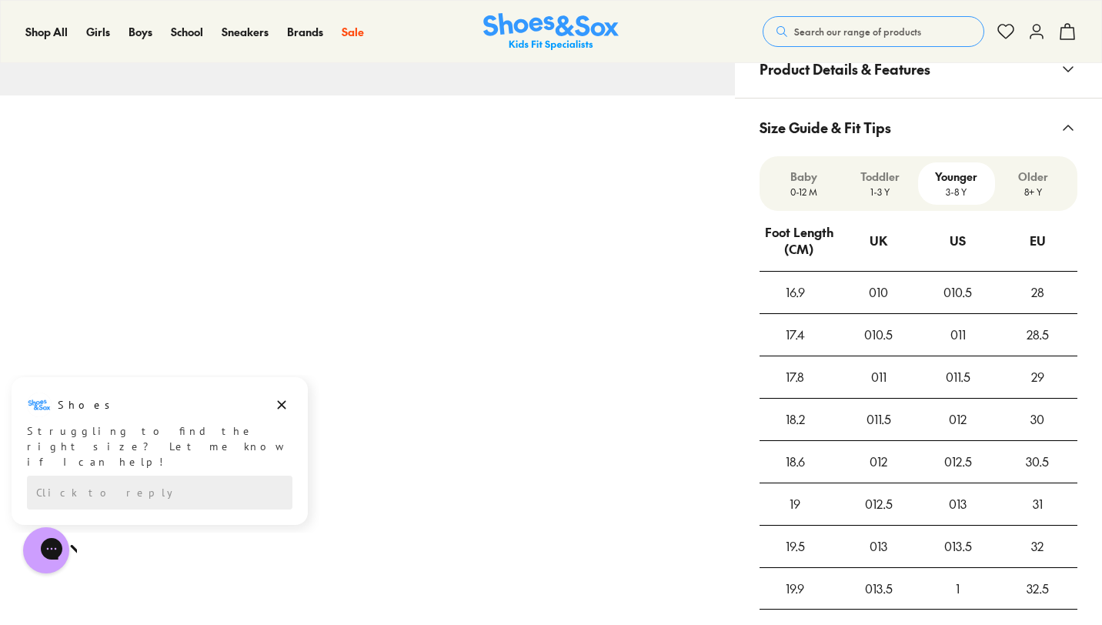
drag, startPoint x: 1101, startPoint y: 225, endPoint x: 1103, endPoint y: 267, distance: 41.6
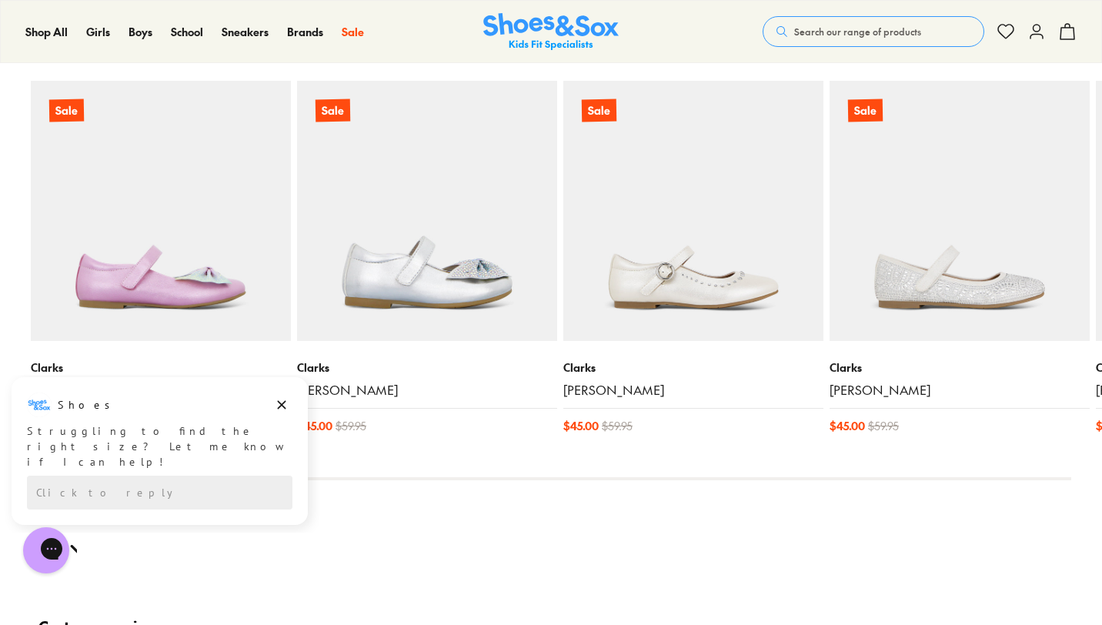
scroll to position [2278, 0]
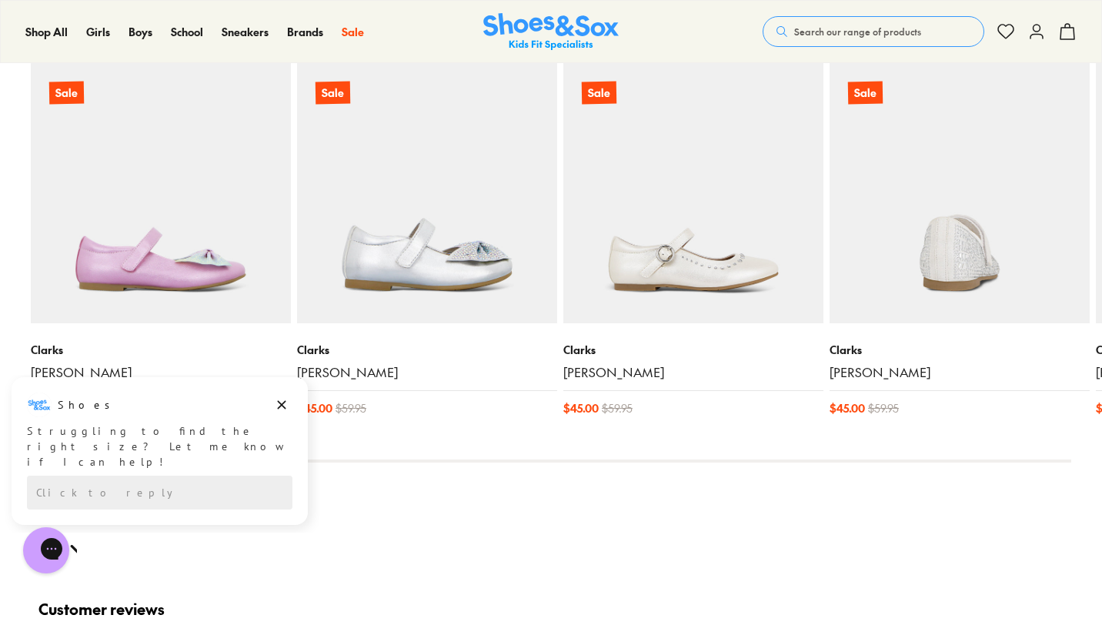
click at [924, 259] on img at bounding box center [959, 193] width 260 height 260
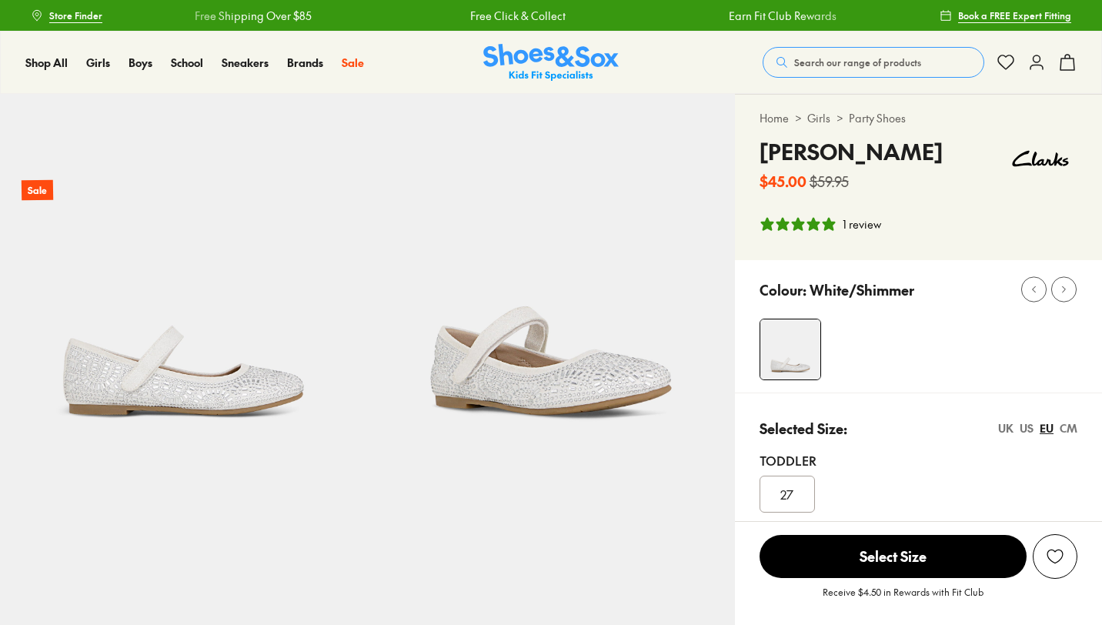
select select "*"
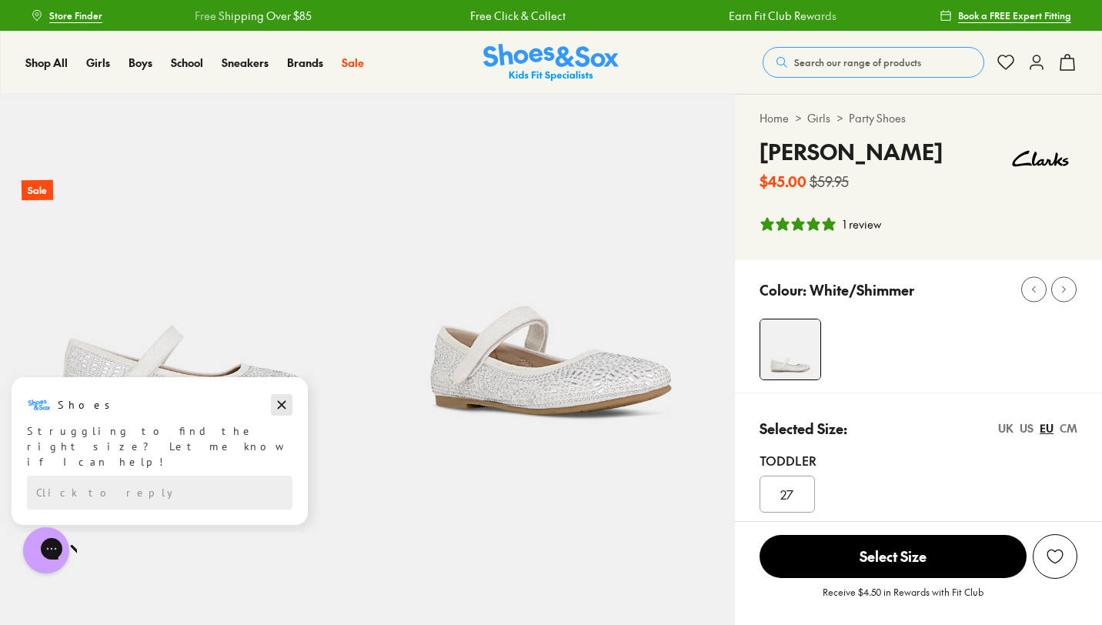
click at [281, 402] on icon "Dismiss campaign" at bounding box center [281, 404] width 15 height 18
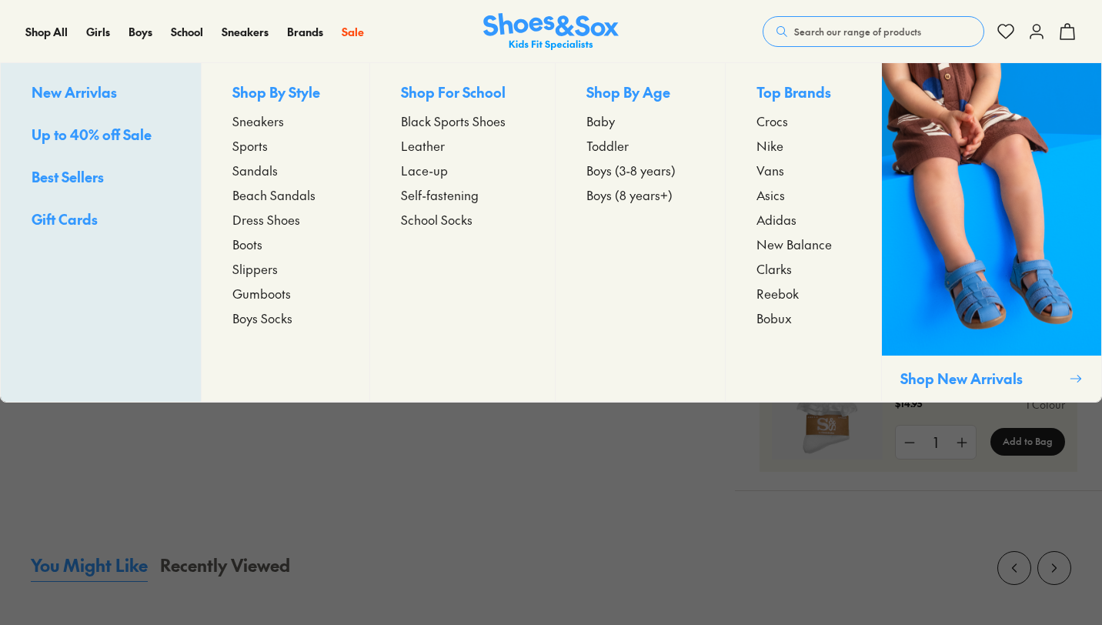
select select "*"
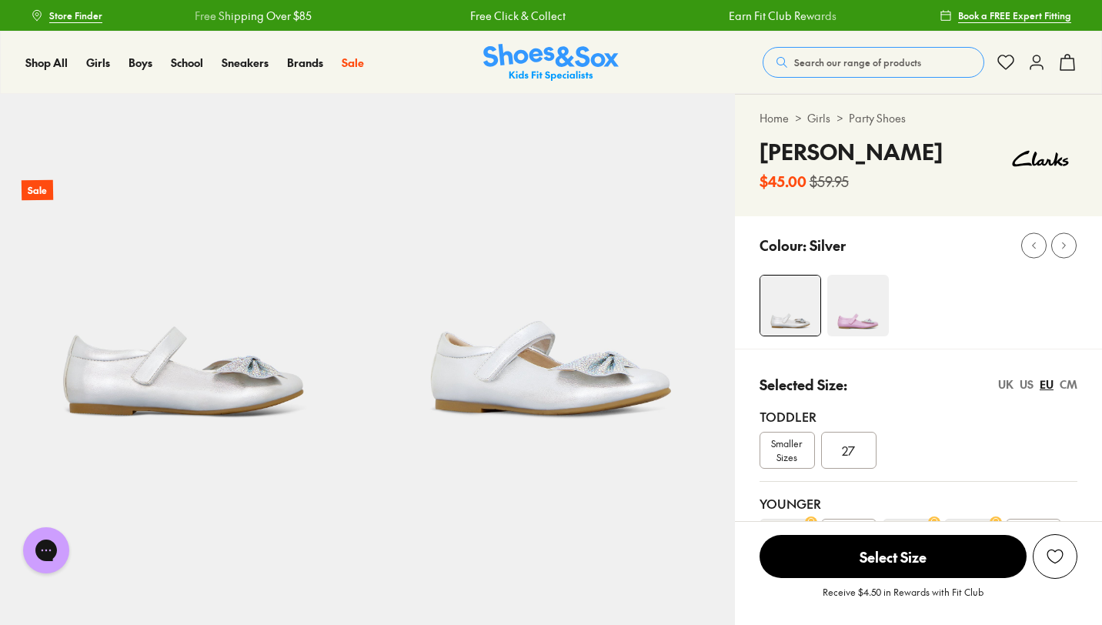
click at [162, 395] on img at bounding box center [183, 277] width 367 height 367
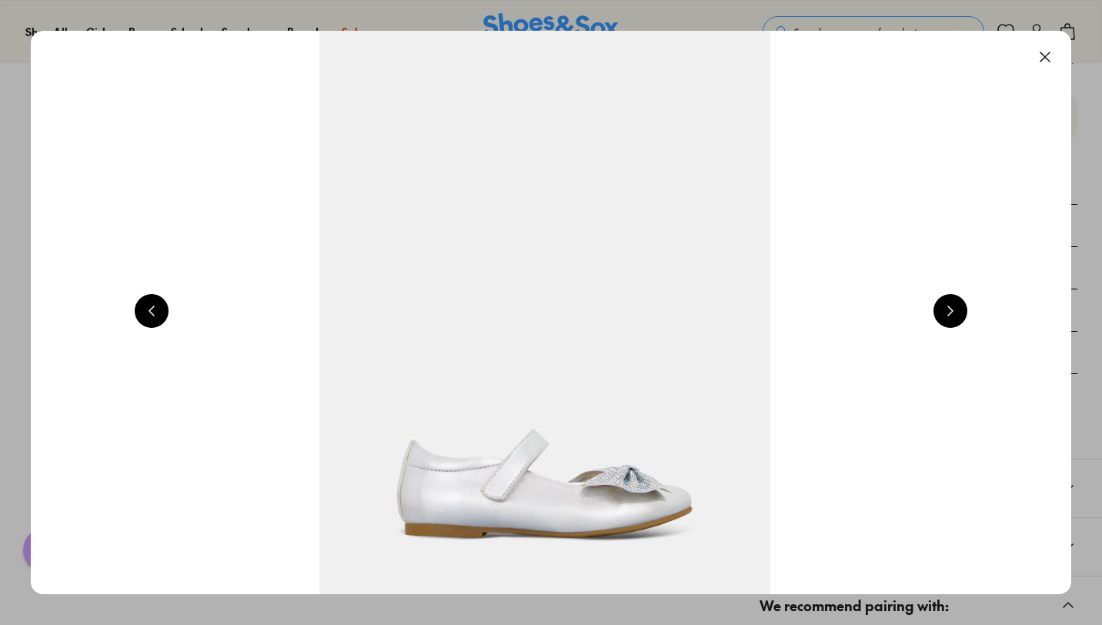
scroll to position [1184, 0]
click at [602, 486] on img at bounding box center [545, 312] width 1040 height 563
click at [961, 314] on button at bounding box center [950, 311] width 34 height 34
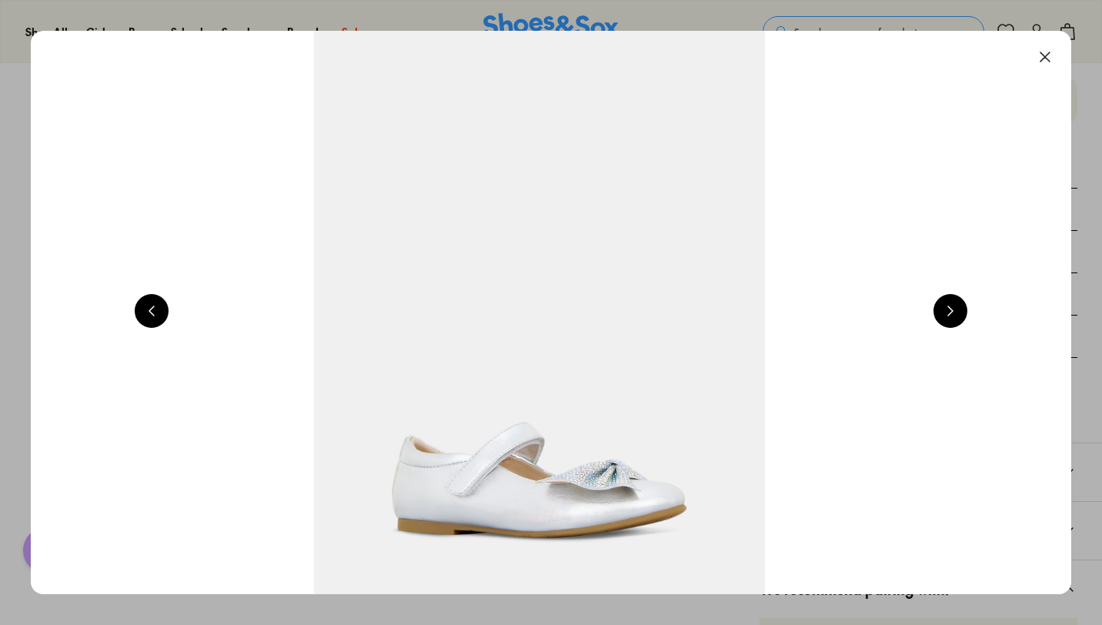
click at [961, 314] on button at bounding box center [950, 311] width 34 height 34
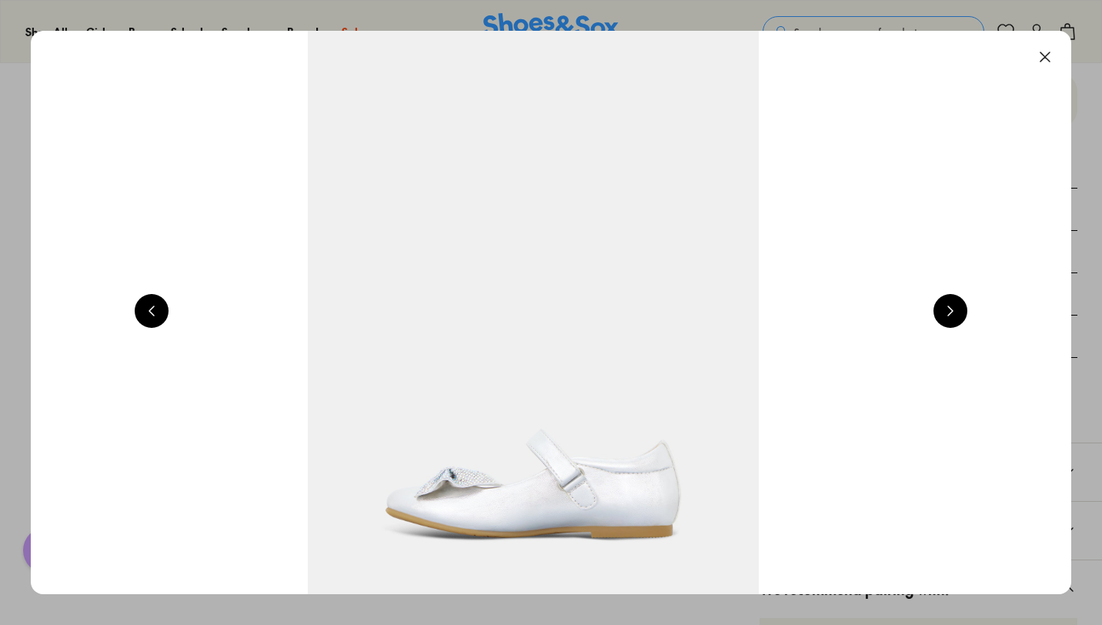
click at [961, 314] on button at bounding box center [950, 311] width 34 height 34
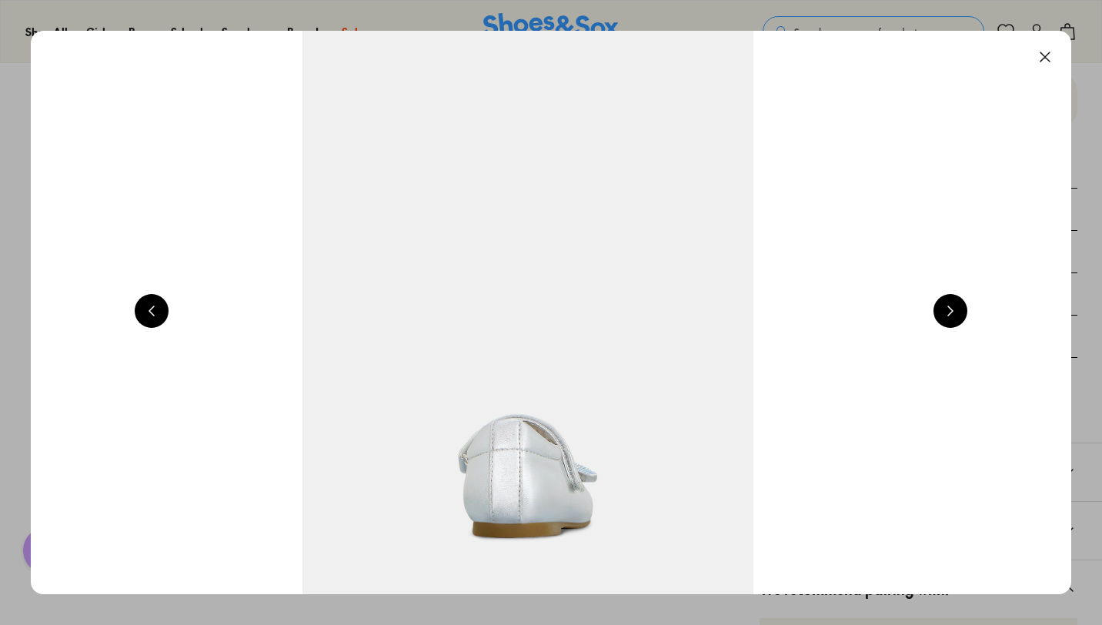
scroll to position [0, 4185]
click at [1051, 60] on button at bounding box center [1045, 57] width 34 height 34
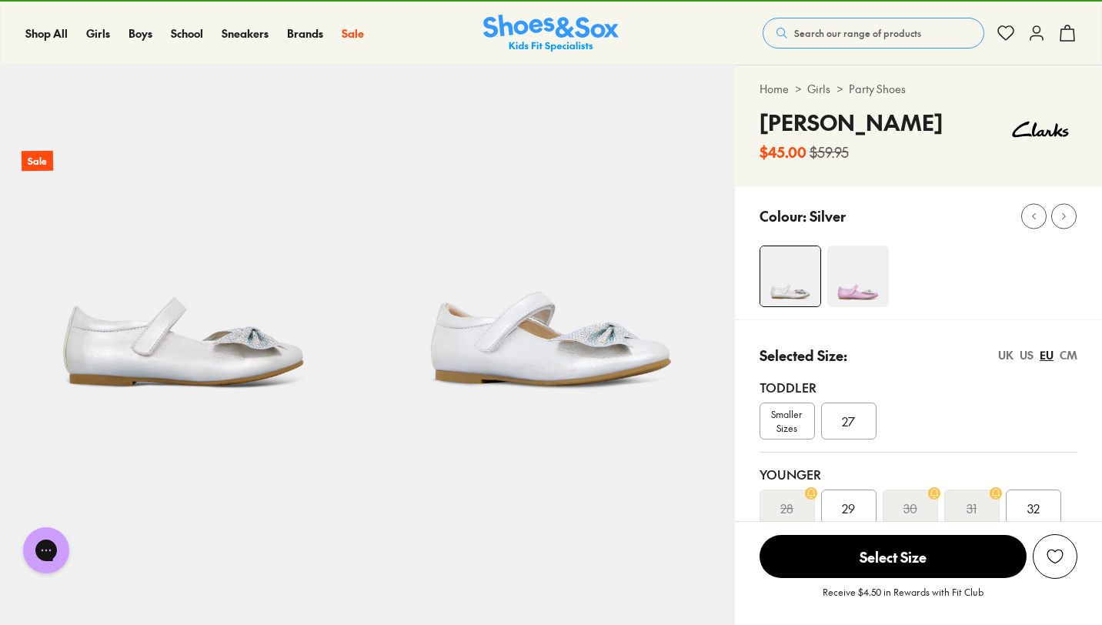
scroll to position [31, 0]
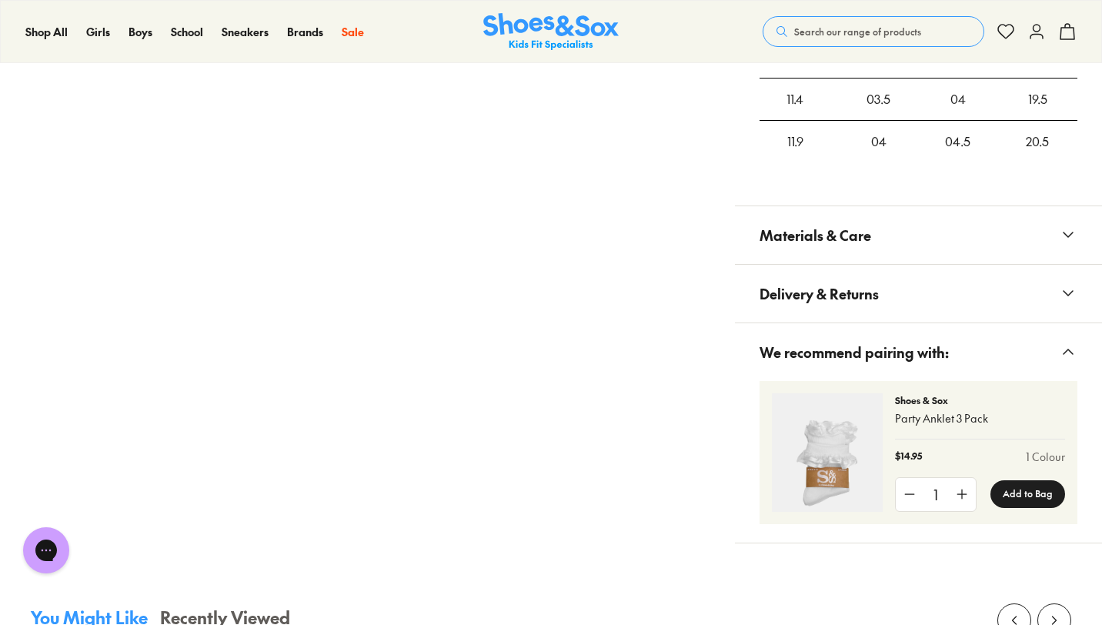
scroll to position [1445, 0]
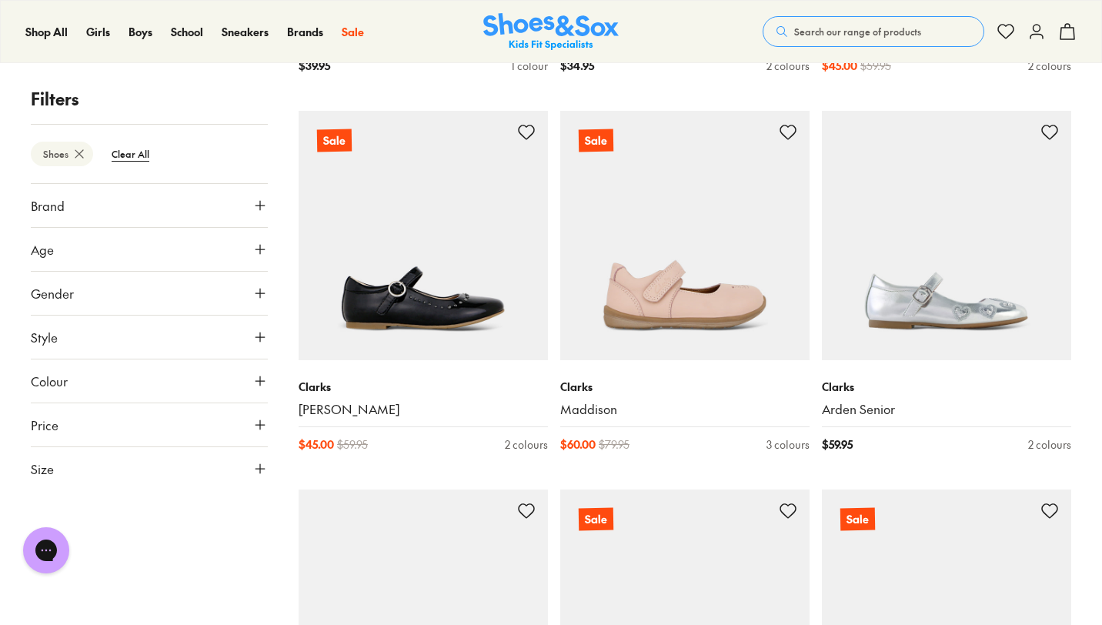
scroll to position [2140, 0]
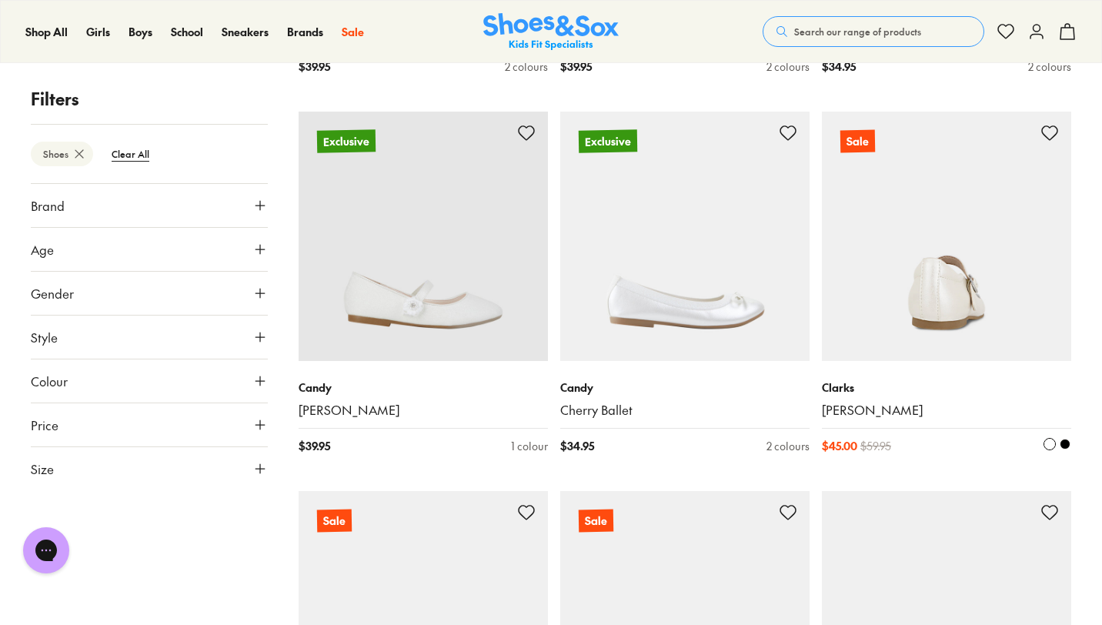
click at [936, 291] on img at bounding box center [946, 236] width 249 height 249
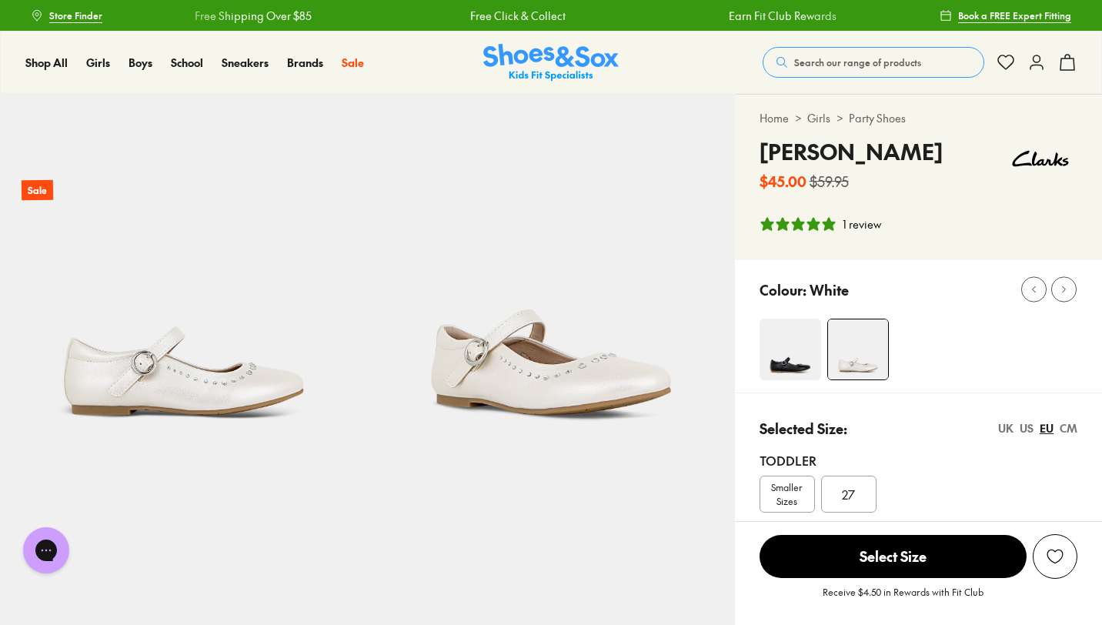
select select "*"
click at [561, 392] on img at bounding box center [550, 277] width 367 height 367
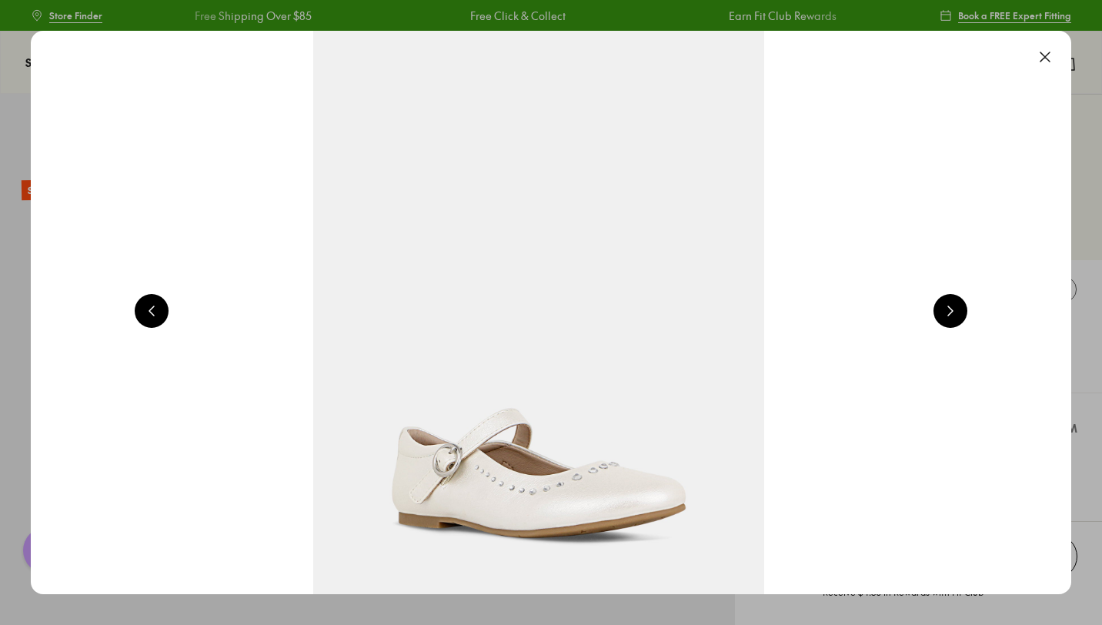
click at [962, 312] on button at bounding box center [950, 311] width 34 height 34
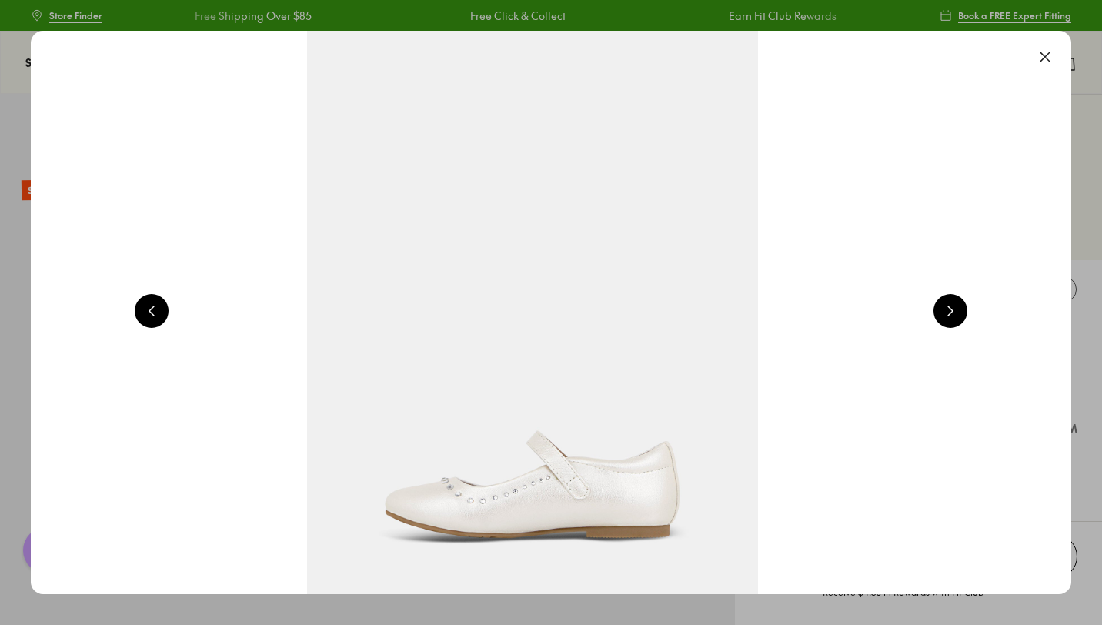
click at [962, 312] on button at bounding box center [950, 311] width 34 height 34
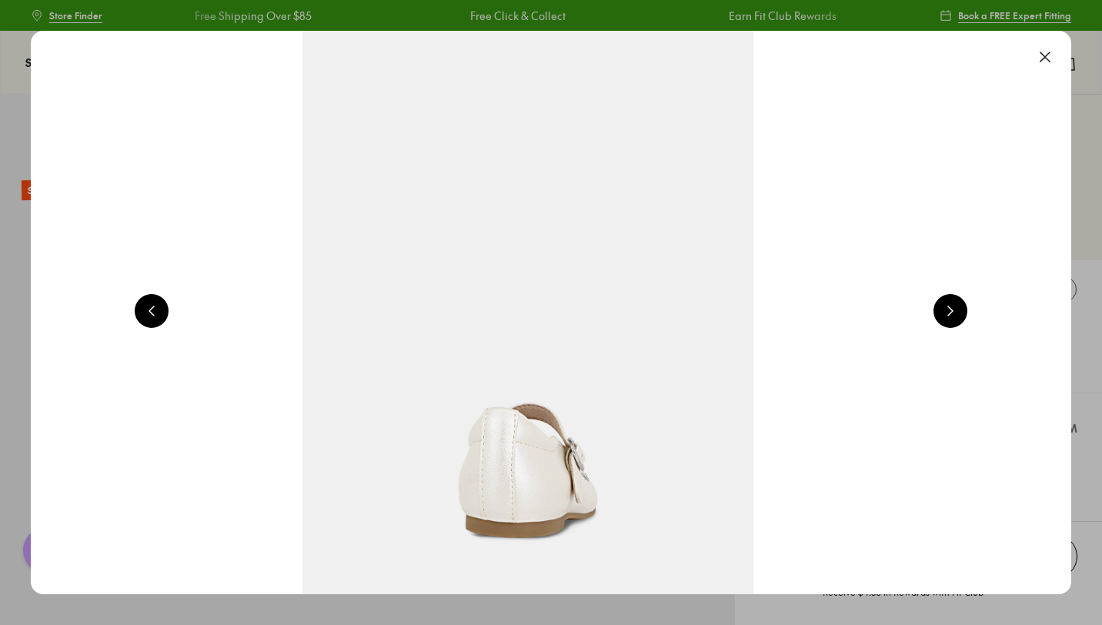
scroll to position [0, 4185]
click at [1053, 60] on button at bounding box center [1045, 57] width 34 height 34
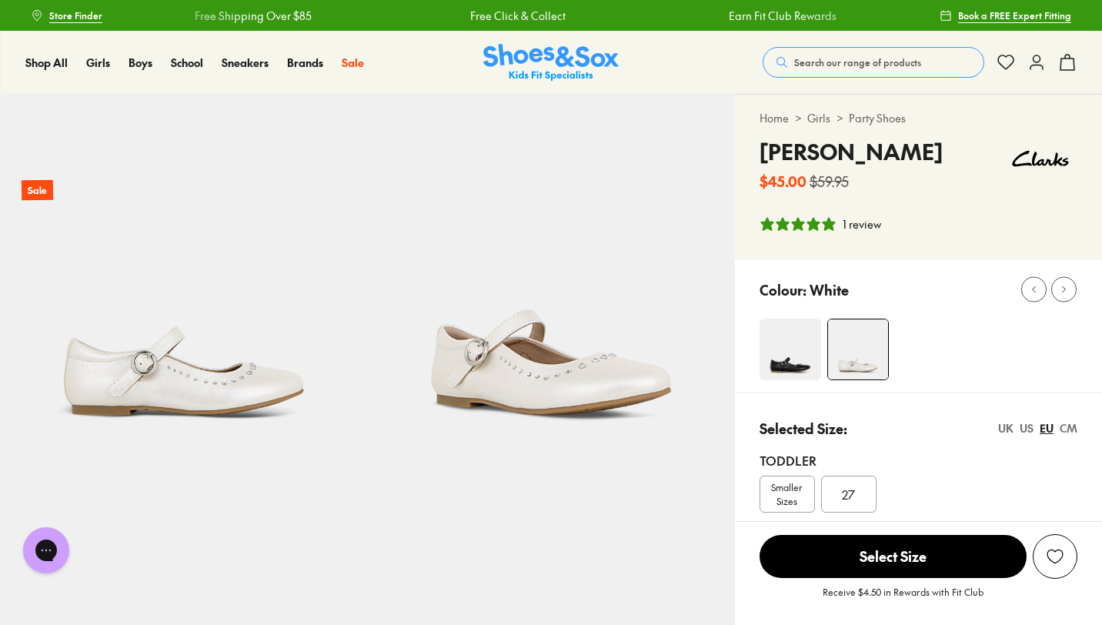
click at [1006, 263] on div "Colour: White" at bounding box center [918, 326] width 367 height 132
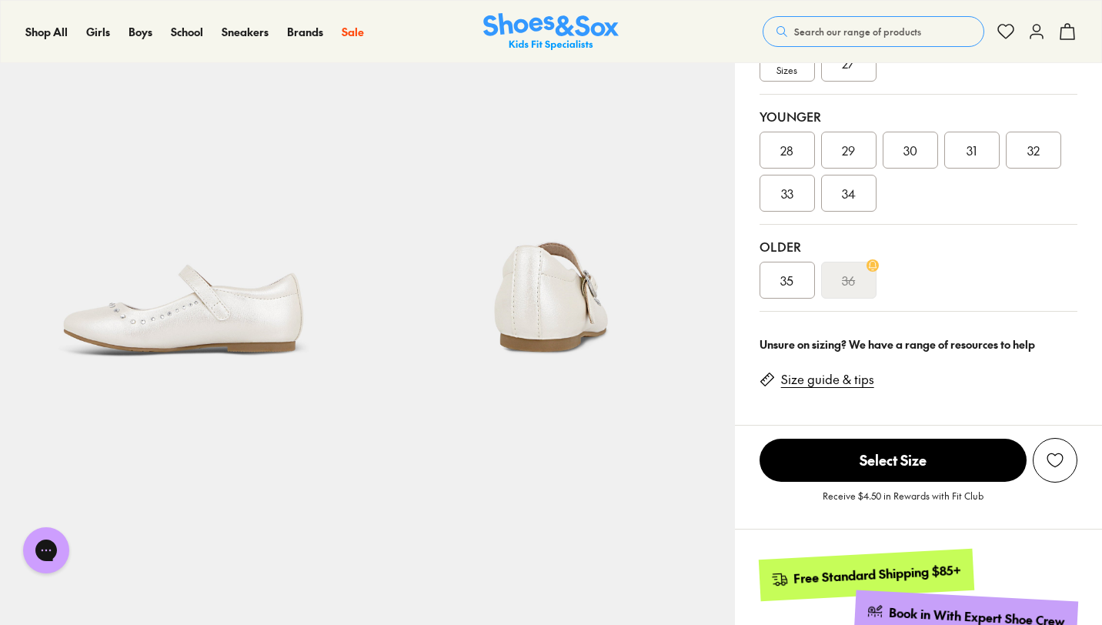
scroll to position [462, 0]
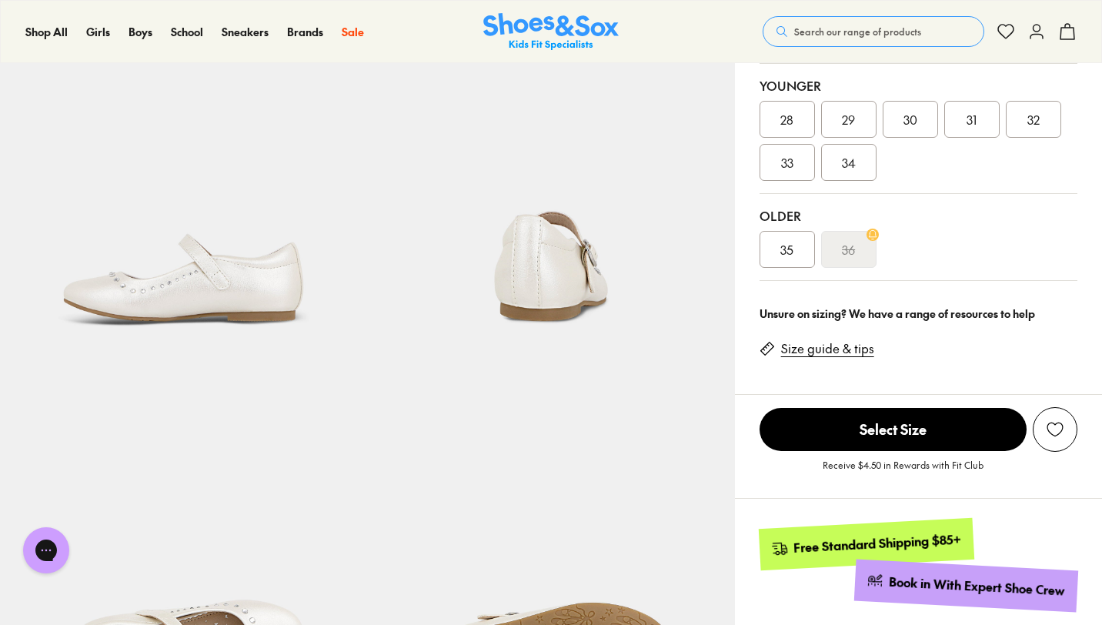
click at [794, 174] on div "33" at bounding box center [786, 162] width 55 height 37
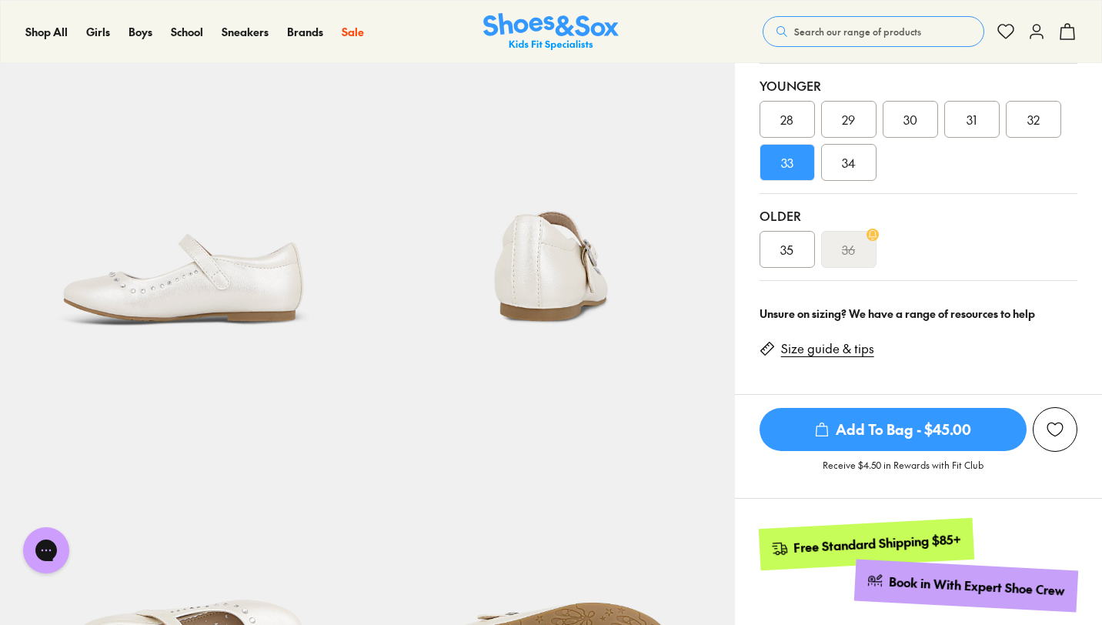
click at [1063, 248] on div "35 36" at bounding box center [918, 249] width 318 height 37
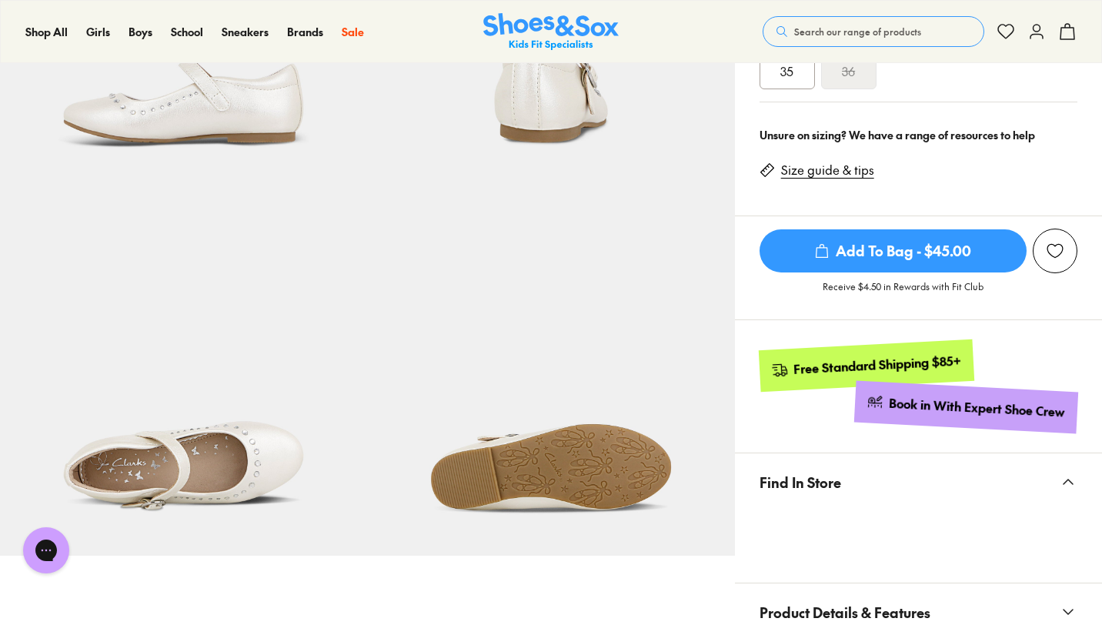
scroll to position [646, 0]
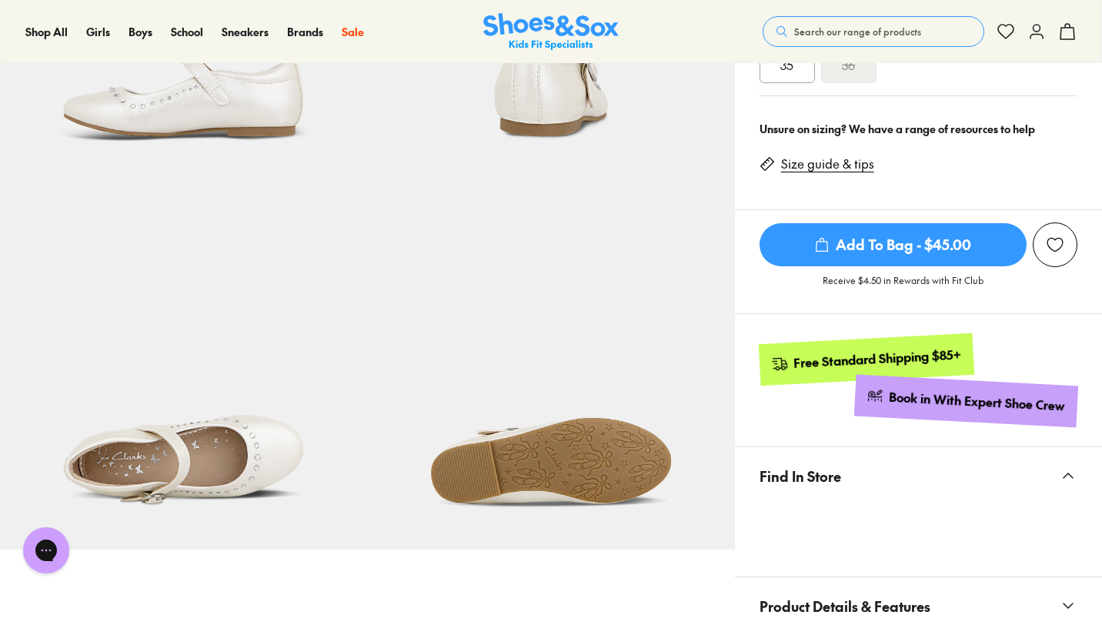
click at [255, 466] on img at bounding box center [183, 365] width 367 height 367
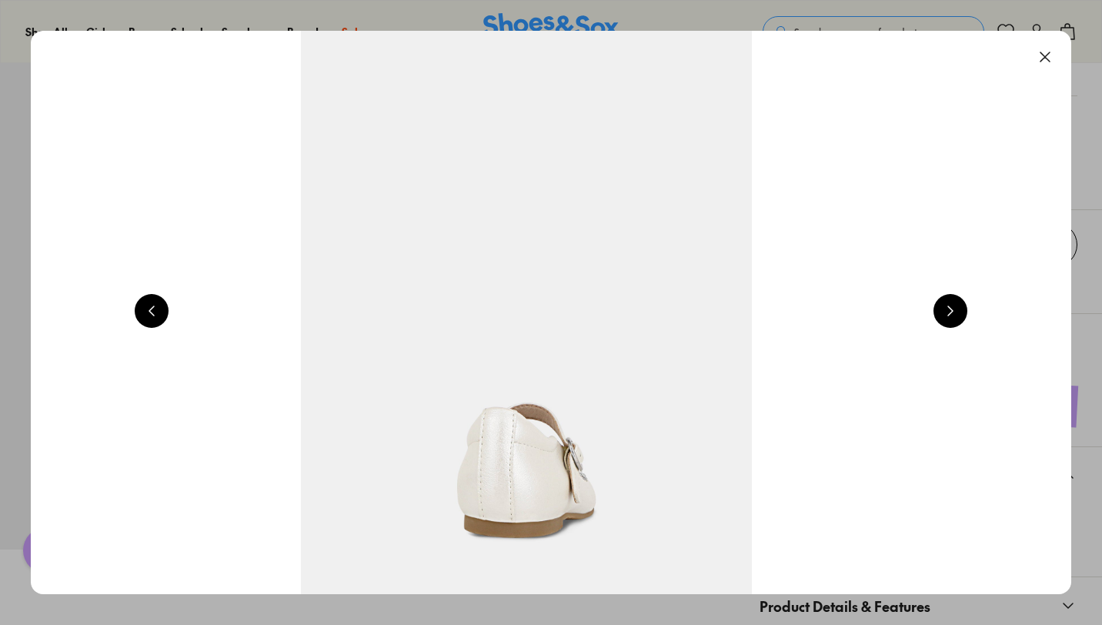
scroll to position [0, 5232]
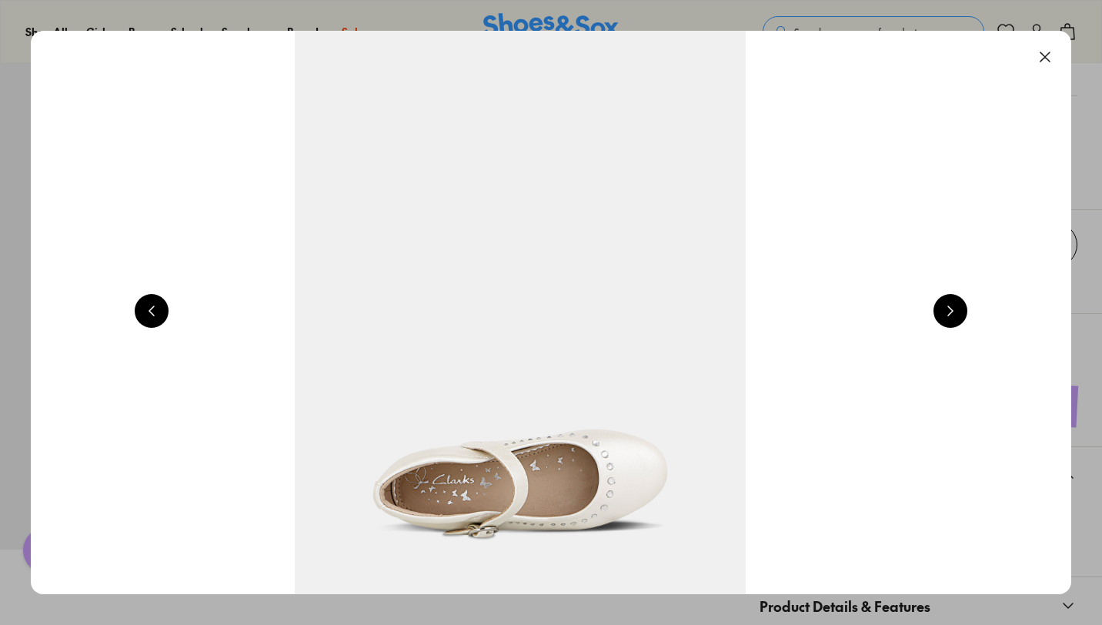
click at [960, 312] on button at bounding box center [950, 311] width 34 height 34
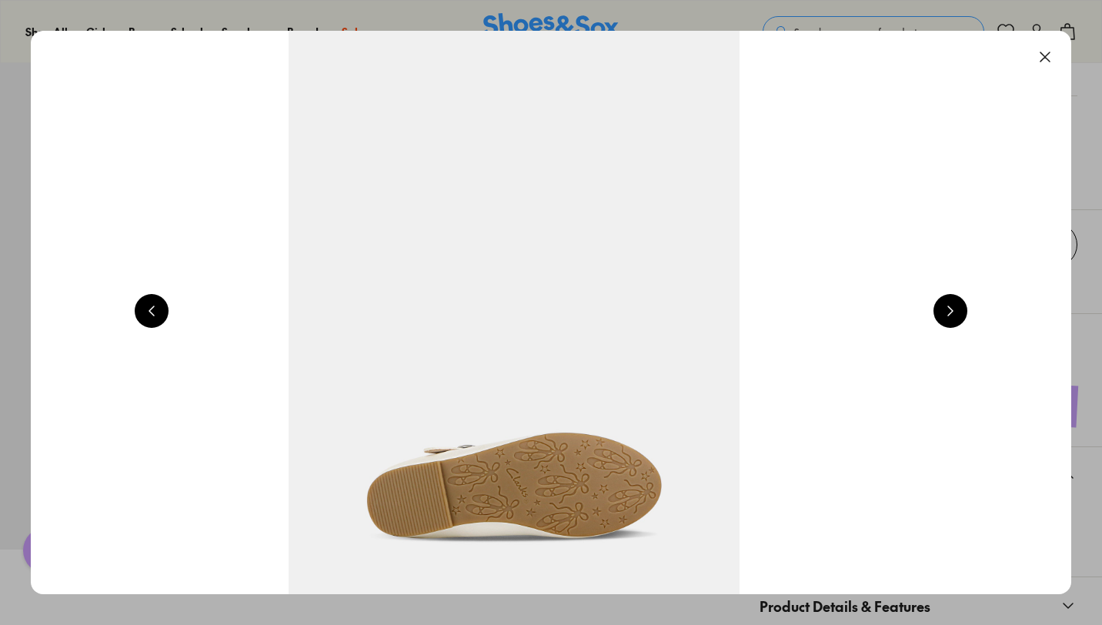
click at [960, 312] on button at bounding box center [950, 311] width 34 height 34
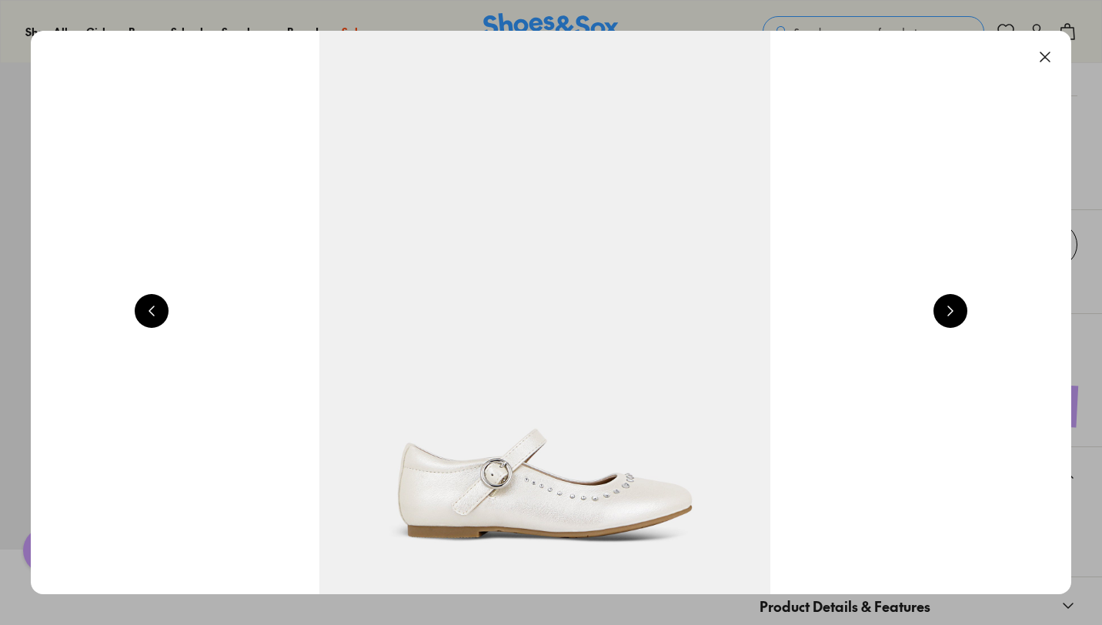
click at [960, 312] on button at bounding box center [950, 311] width 34 height 34
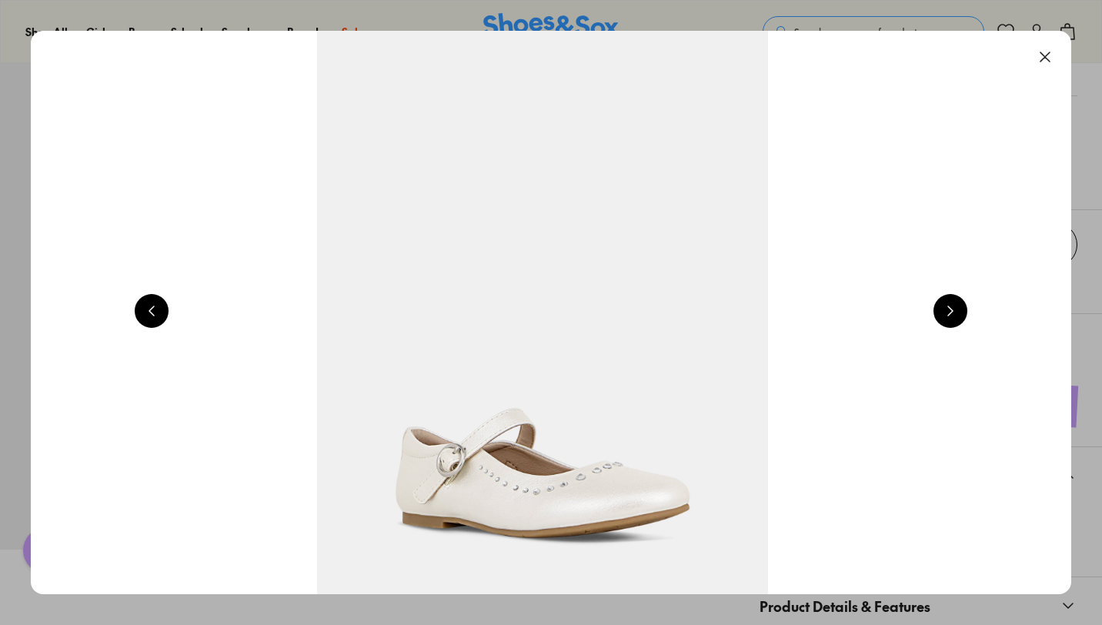
scroll to position [0, 2093]
click at [1049, 55] on button at bounding box center [1045, 57] width 34 height 34
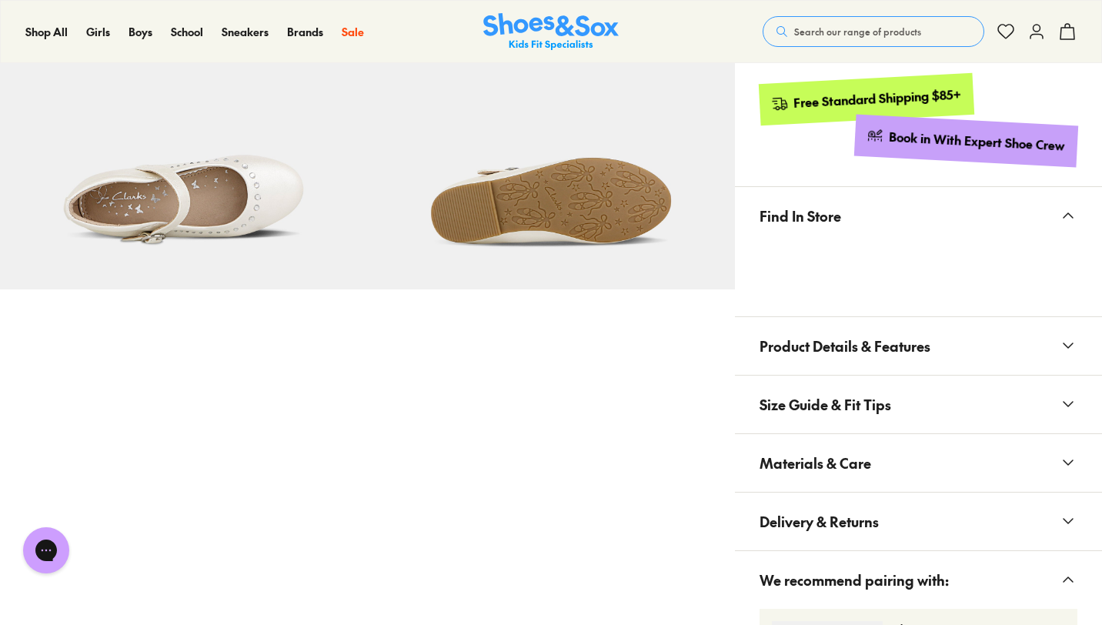
scroll to position [912, 0]
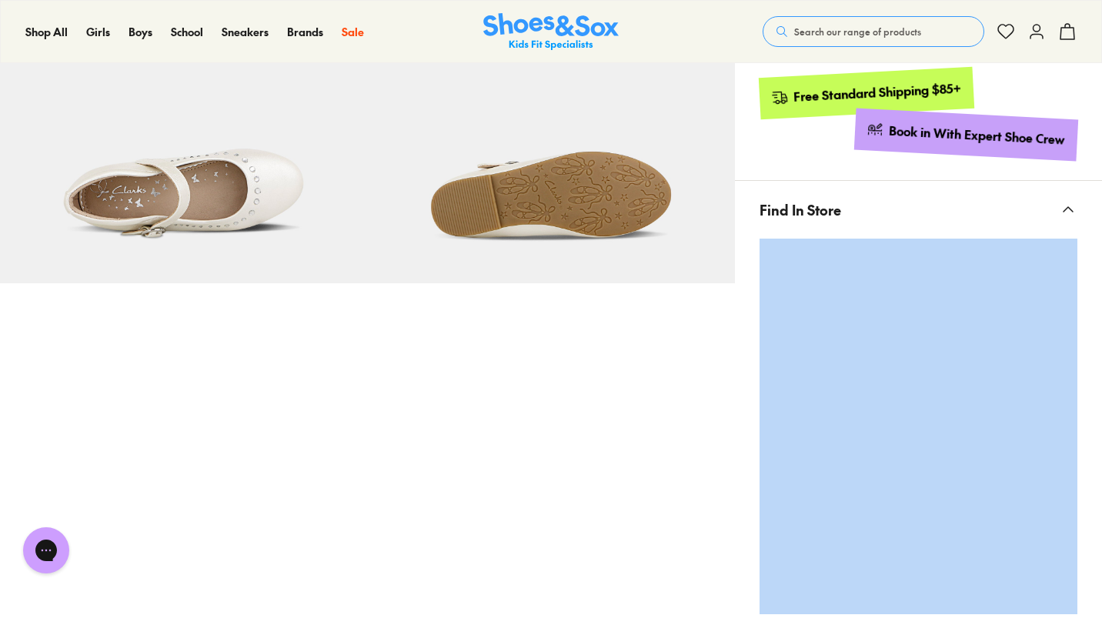
drag, startPoint x: 1107, startPoint y: 225, endPoint x: 1105, endPoint y: 262, distance: 37.8
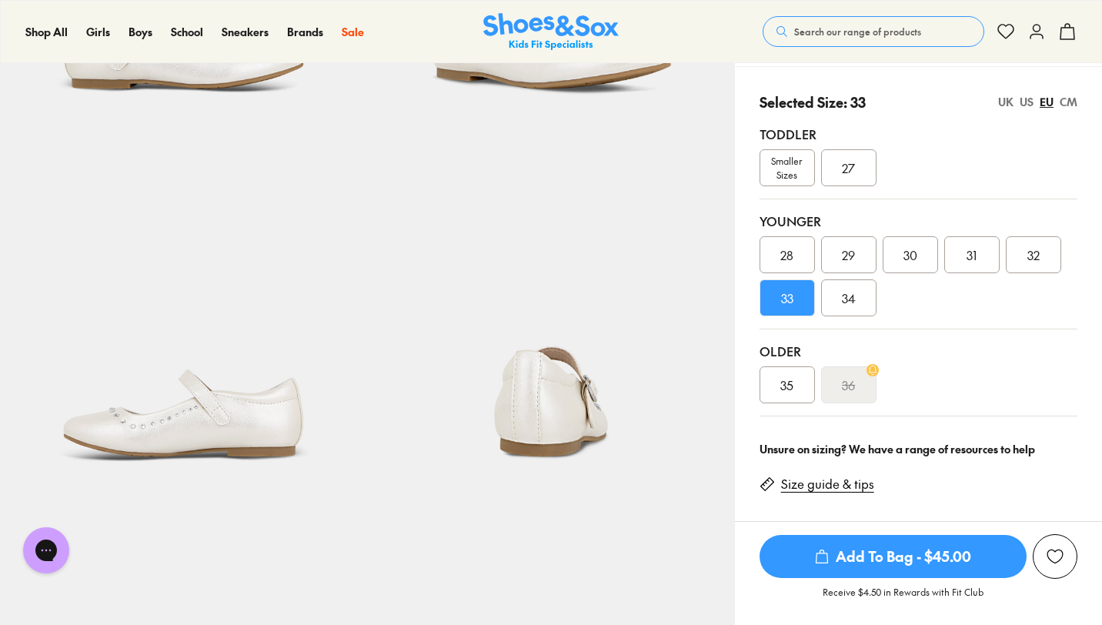
scroll to position [0, 0]
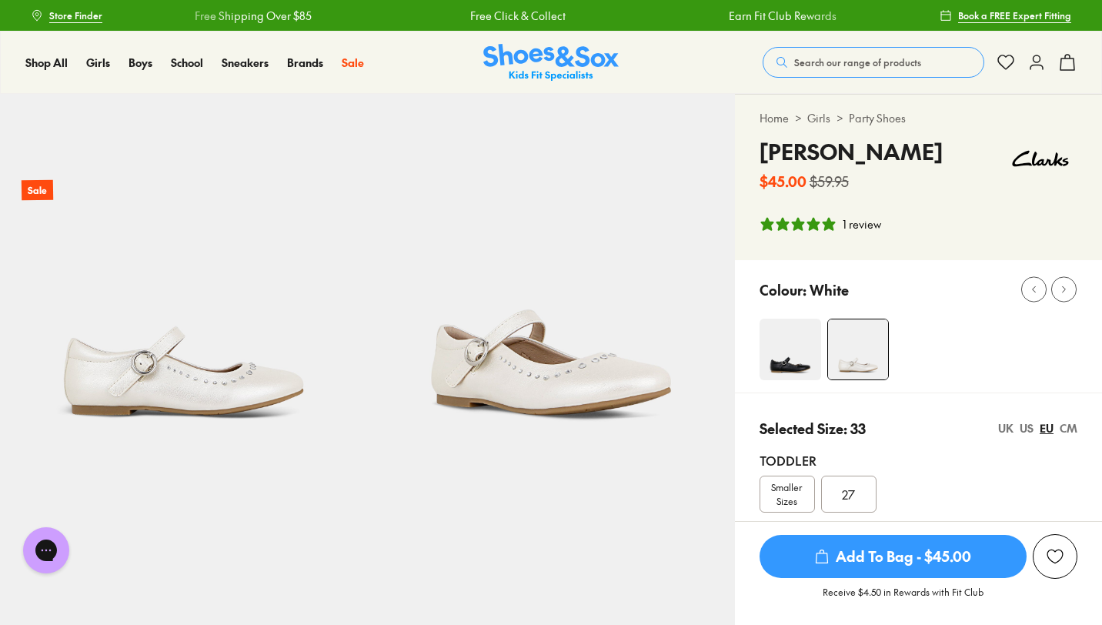
click at [894, 563] on span "Add To Bag - $45.00" at bounding box center [892, 556] width 267 height 43
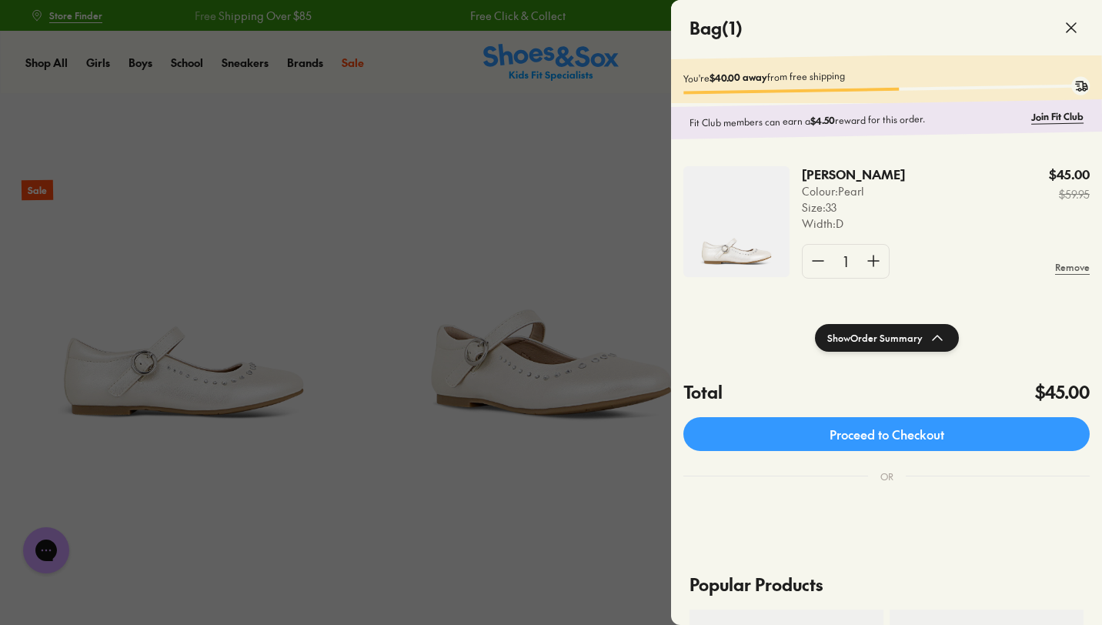
click at [576, 234] on div at bounding box center [551, 312] width 1102 height 625
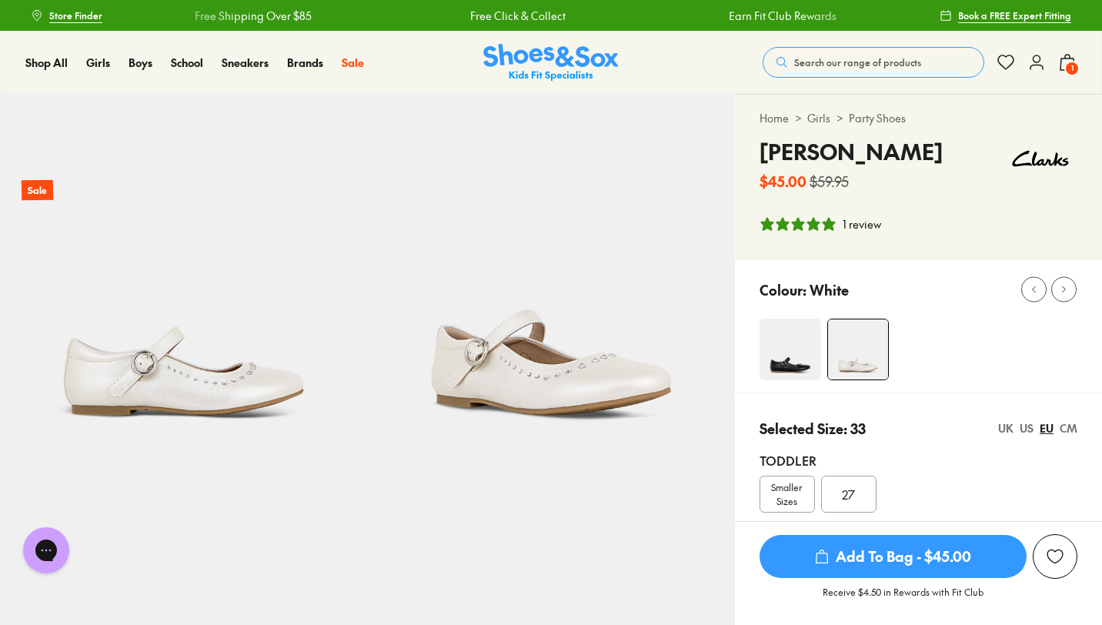
click at [1069, 62] on span "1" at bounding box center [1071, 68] width 15 height 15
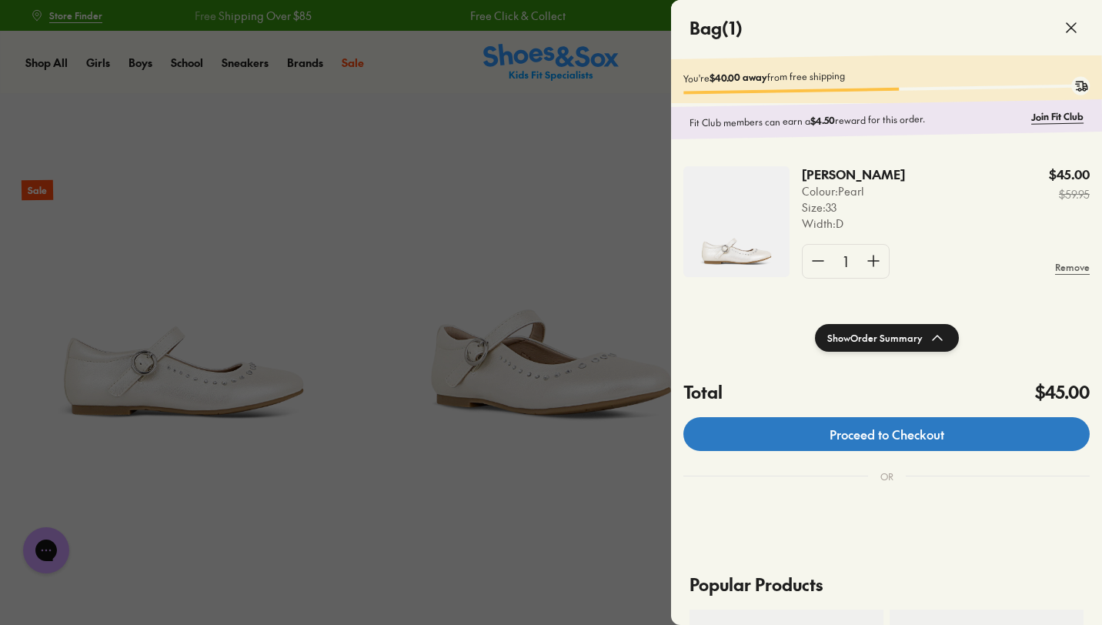
click at [897, 451] on link "Proceed to Checkout" at bounding box center [886, 434] width 406 height 34
